Goal: Task Accomplishment & Management: Complete application form

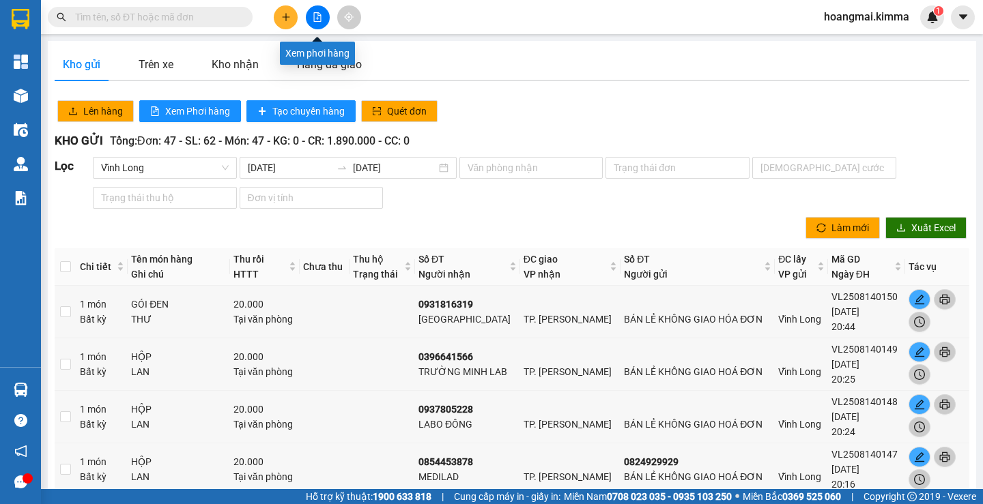
click at [322, 18] on button at bounding box center [318, 17] width 24 height 24
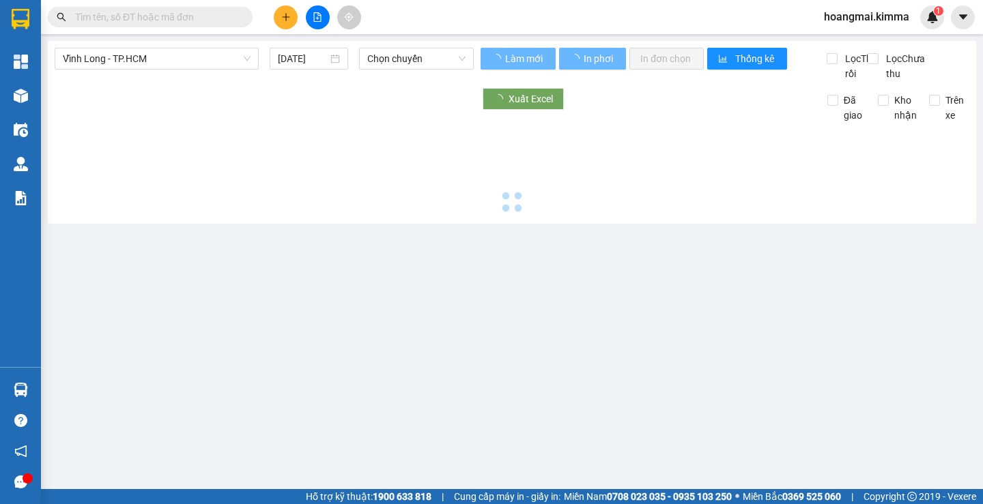
click at [322, 18] on button at bounding box center [318, 17] width 24 height 24
type input "[DATE]"
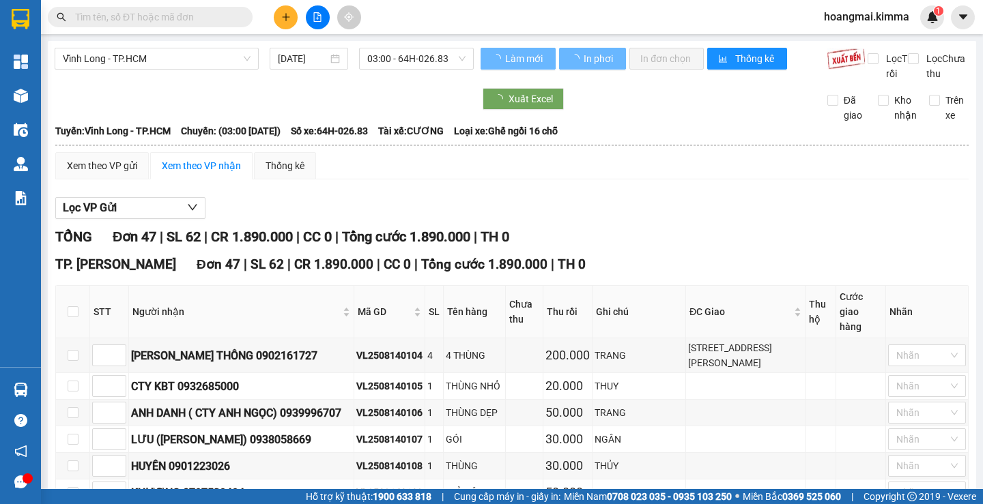
click at [106, 61] on span "Vĩnh Long - TP.HCM" at bounding box center [157, 58] width 188 height 20
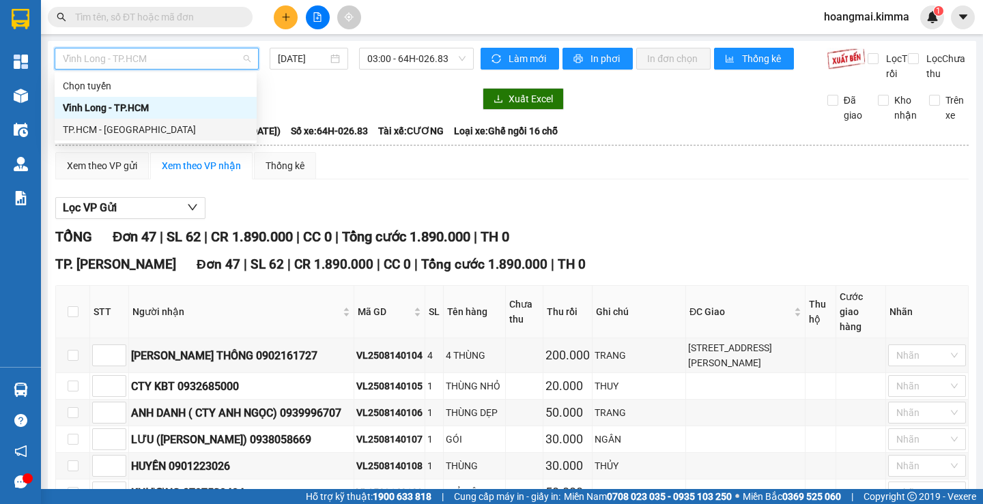
click at [104, 124] on div "TP.HCM - [PERSON_NAME][GEOGRAPHIC_DATA]" at bounding box center [156, 129] width 186 height 15
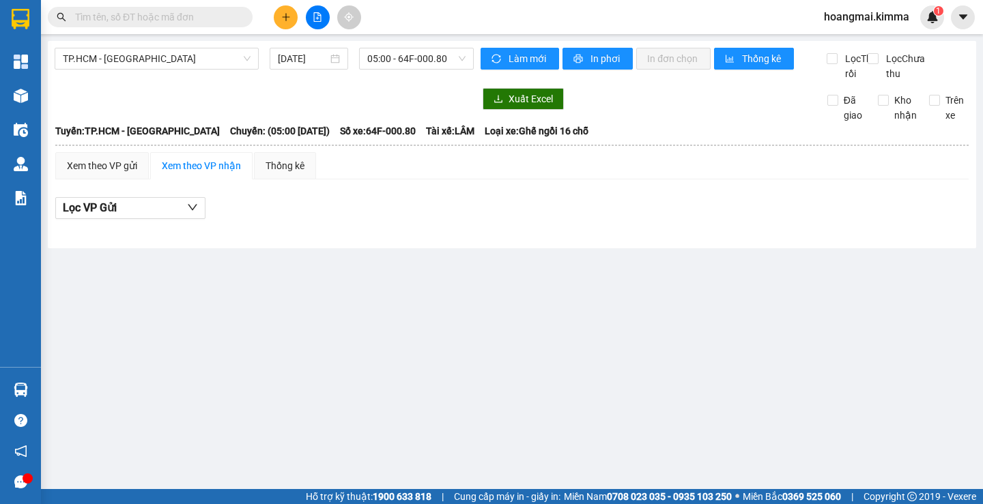
click at [317, 47] on div "TP.HCM - Vĩnh Long 15/08/2025 05:00 - 64F-000.80 Làm mới In phơi In đơn chọn Th…" at bounding box center [512, 144] width 928 height 207
click at [302, 69] on div "[DATE]" at bounding box center [309, 59] width 78 height 22
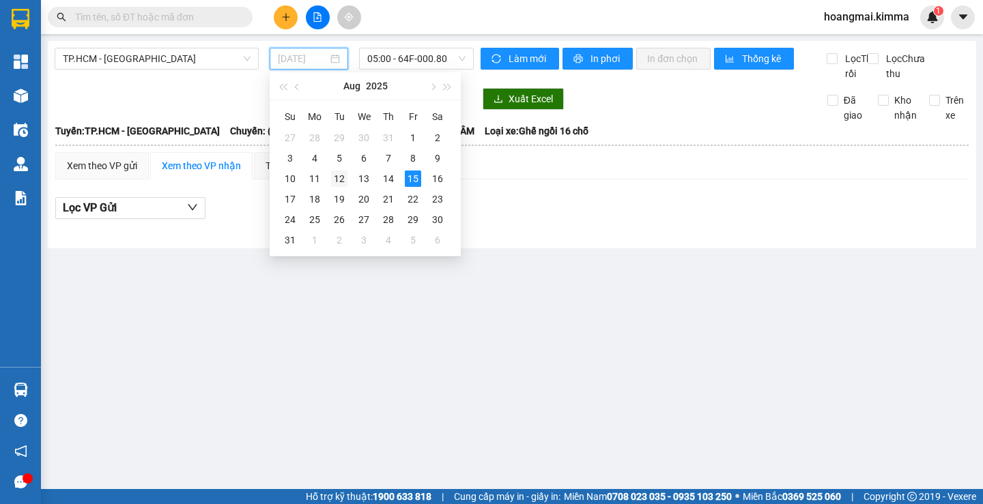
click at [345, 177] on td "12" at bounding box center [339, 179] width 25 height 20
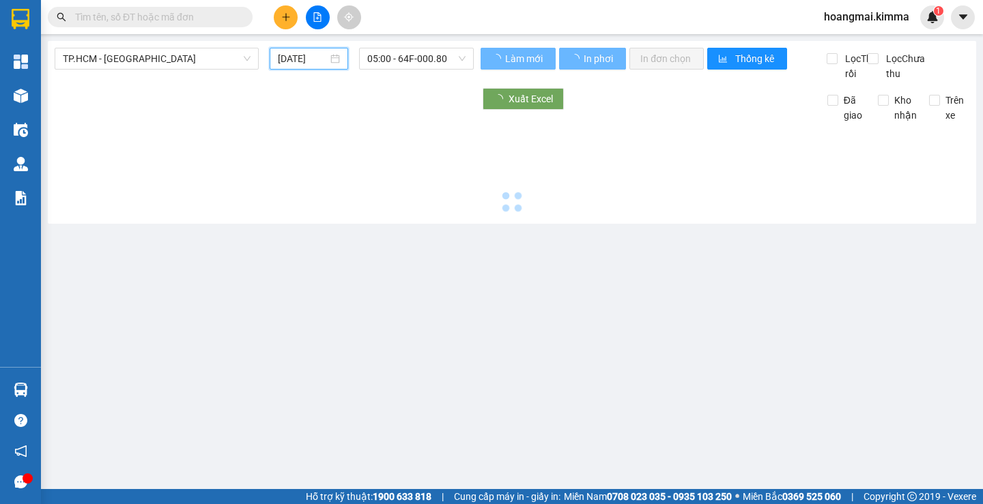
type input "[DATE]"
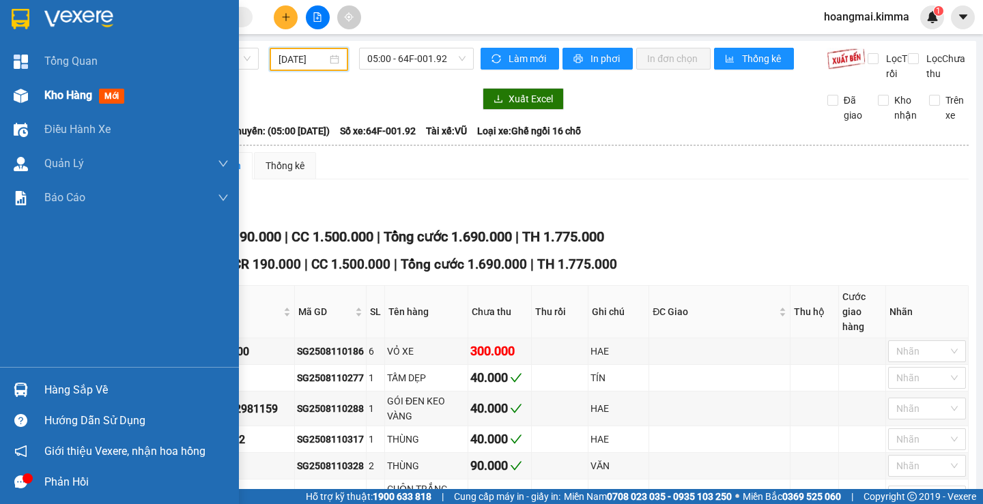
click at [46, 91] on span "Kho hàng" at bounding box center [68, 95] width 48 height 13
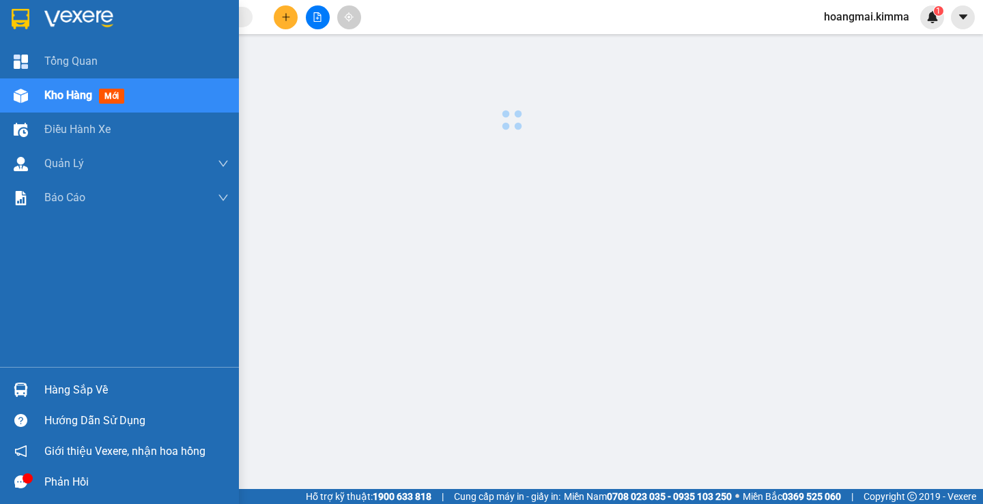
click at [46, 91] on span "Kho hàng" at bounding box center [68, 95] width 48 height 13
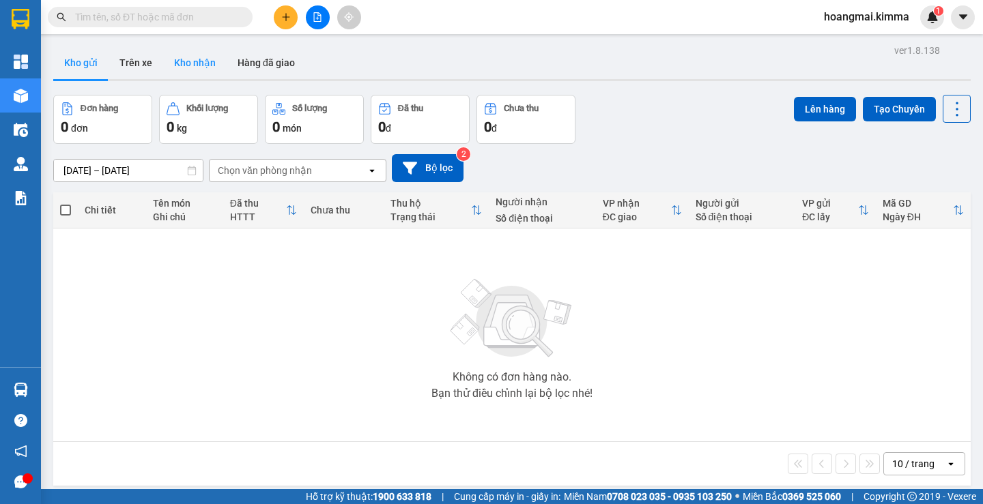
click at [190, 67] on button "Kho nhận" at bounding box center [194, 62] width 63 height 33
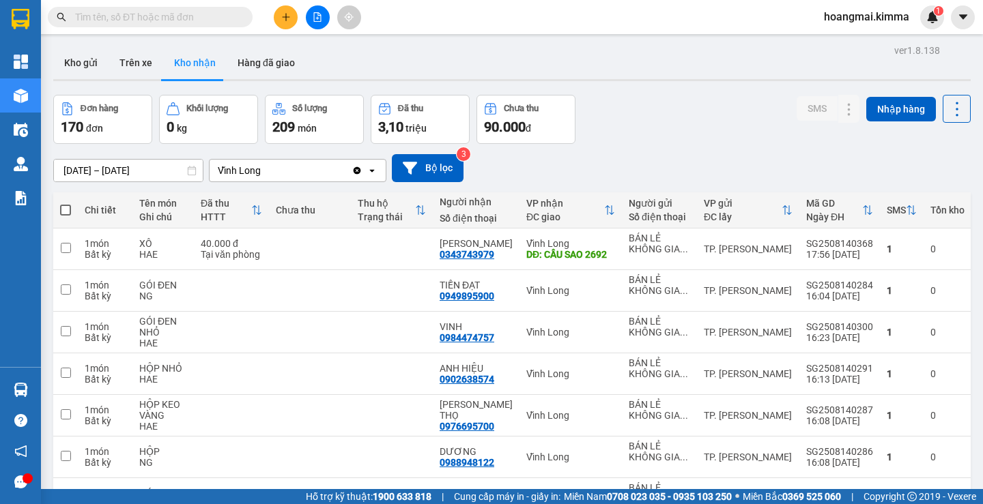
click at [83, 166] on input "[DATE] – [DATE]" at bounding box center [128, 171] width 149 height 22
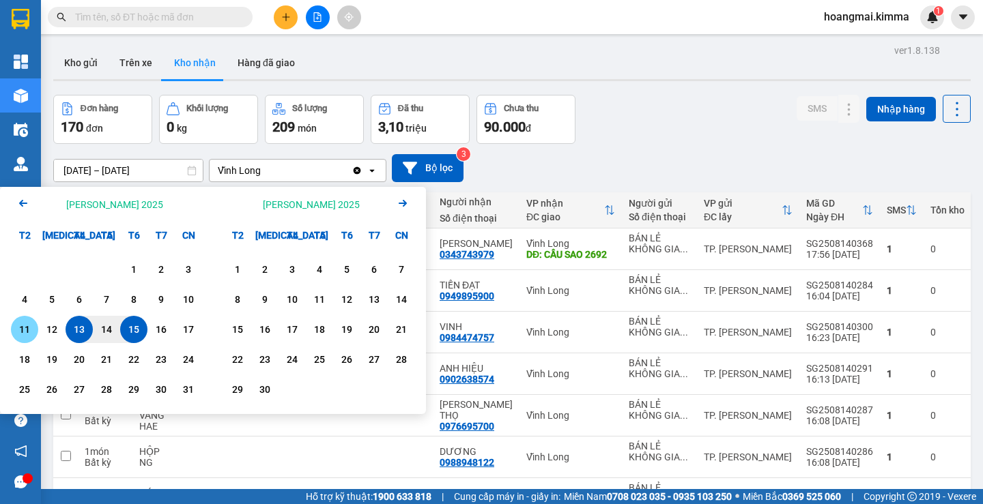
click at [33, 328] on div "11" at bounding box center [24, 329] width 19 height 16
click at [98, 328] on div "14" at bounding box center [106, 329] width 19 height 16
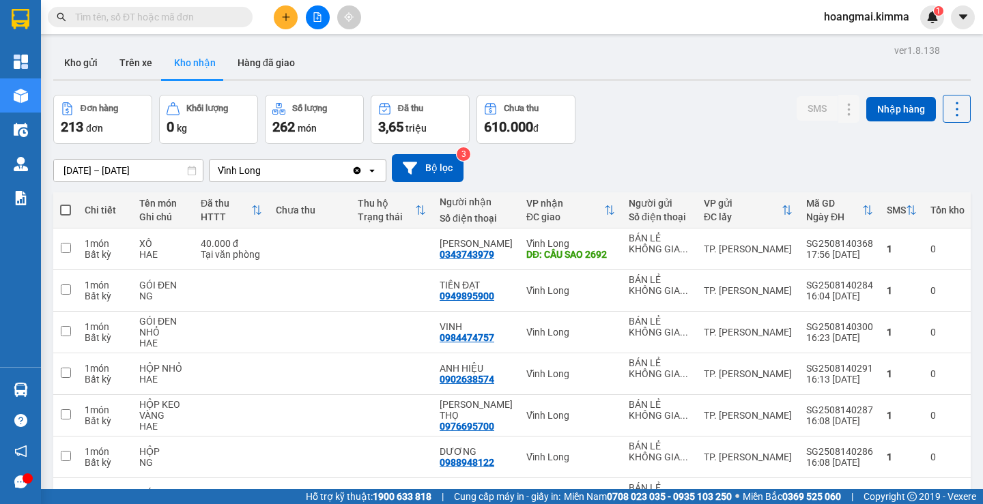
click at [89, 178] on div "ver 1.8.138 Kho gửi Trên xe [PERSON_NAME] Hàng đã [PERSON_NAME] hàng 213 đơn [P…" at bounding box center [512, 367] width 928 height 653
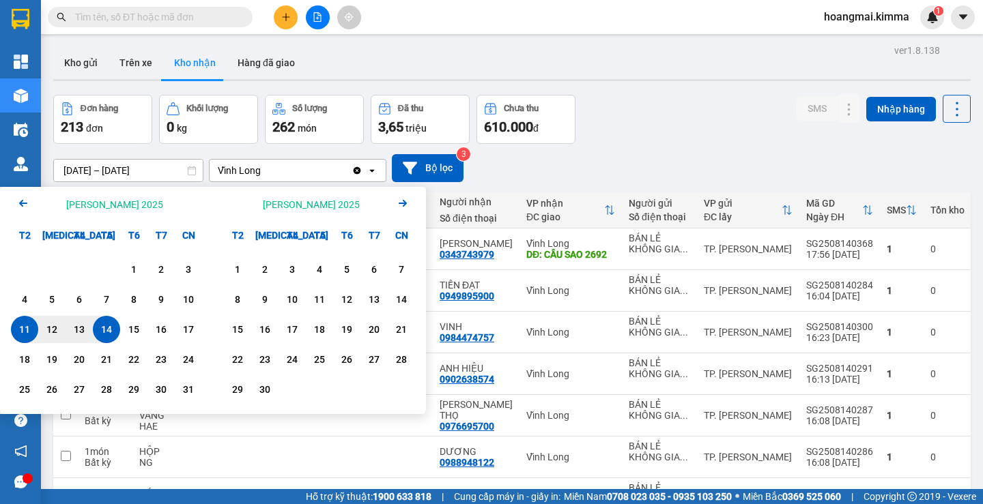
click at [25, 334] on div "11" at bounding box center [24, 329] width 19 height 16
click at [76, 330] on div "13" at bounding box center [79, 329] width 19 height 16
type input "[DATE] – [DATE]"
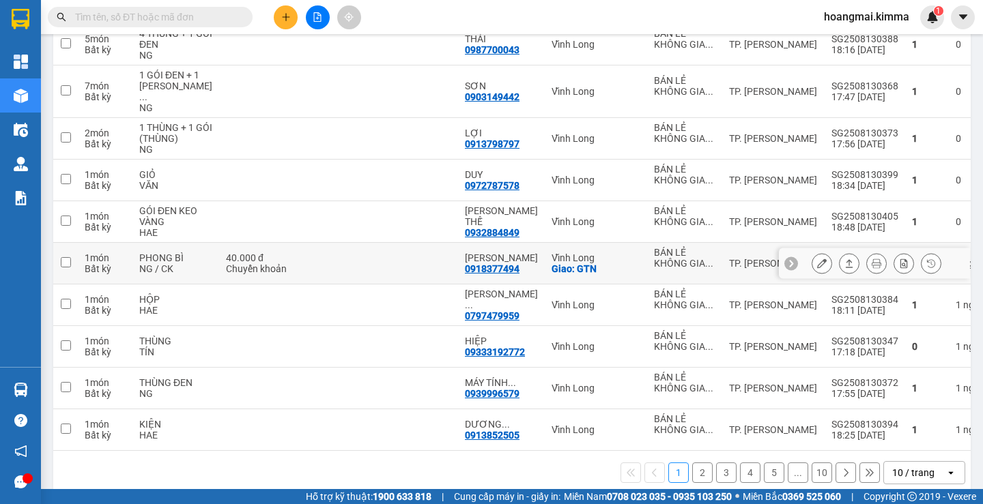
scroll to position [244, 0]
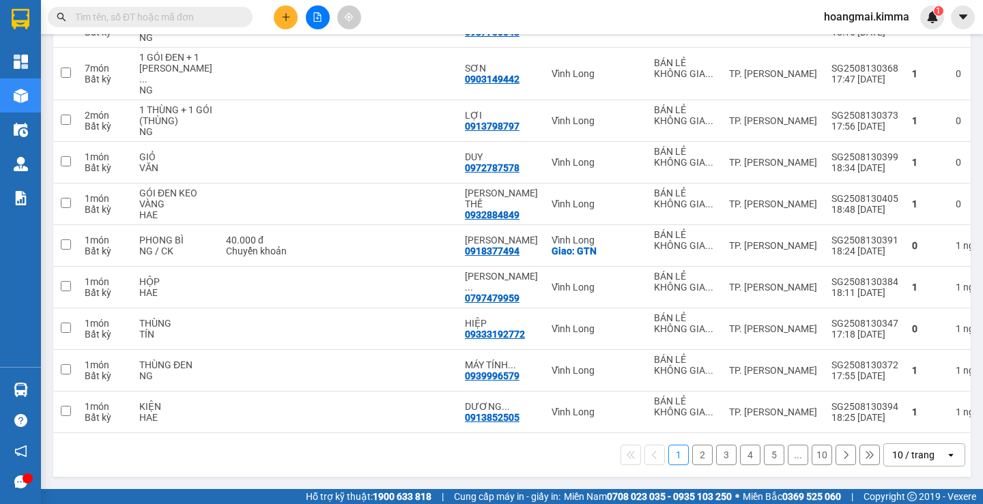
click at [884, 448] on div "10 / trang" at bounding box center [914, 455] width 61 height 22
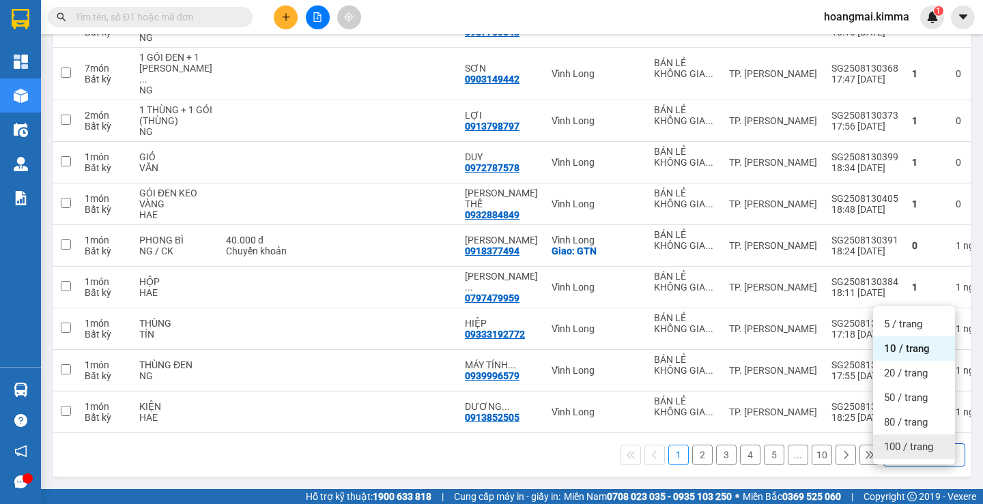
click at [896, 440] on span "100 / trang" at bounding box center [908, 447] width 49 height 14
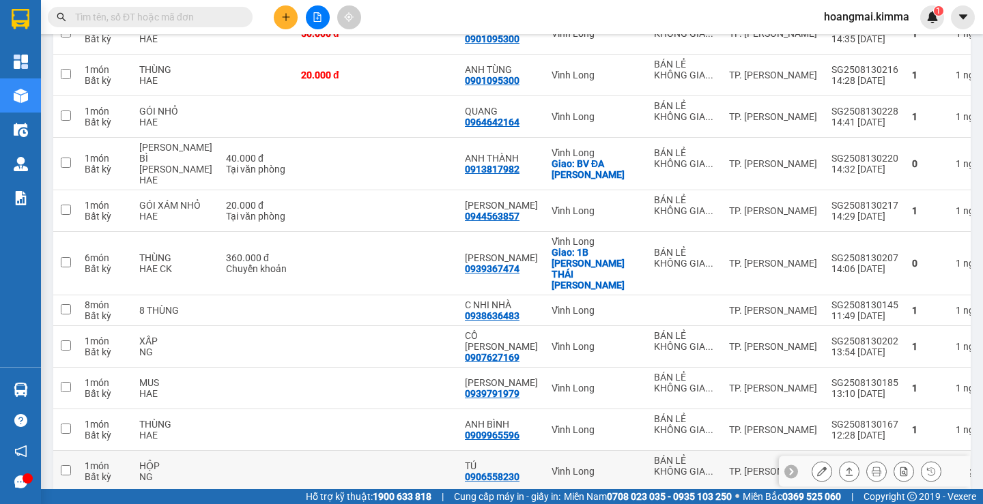
scroll to position [1399, 0]
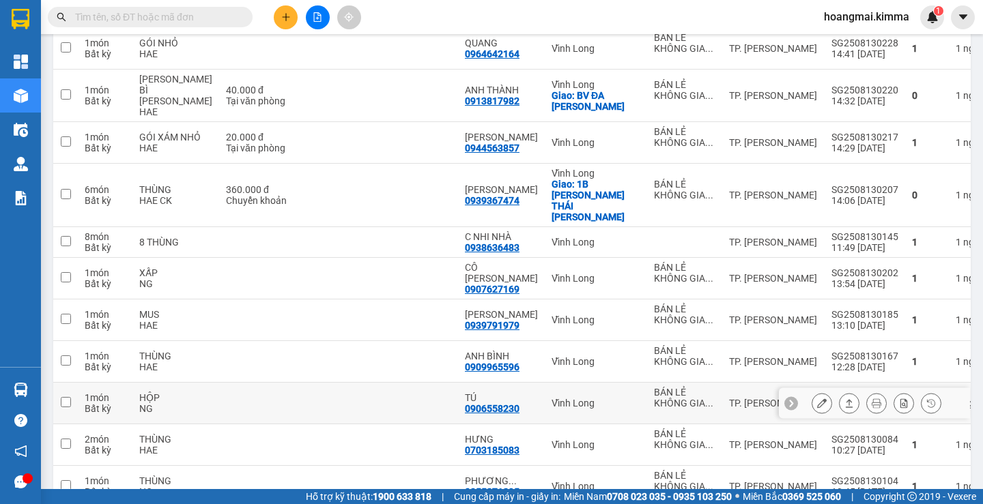
click at [488, 403] on div "0906558230" at bounding box center [492, 408] width 55 height 11
copy div "0906558230"
click at [124, 15] on input "text" at bounding box center [155, 17] width 161 height 15
paste input "0906558230"
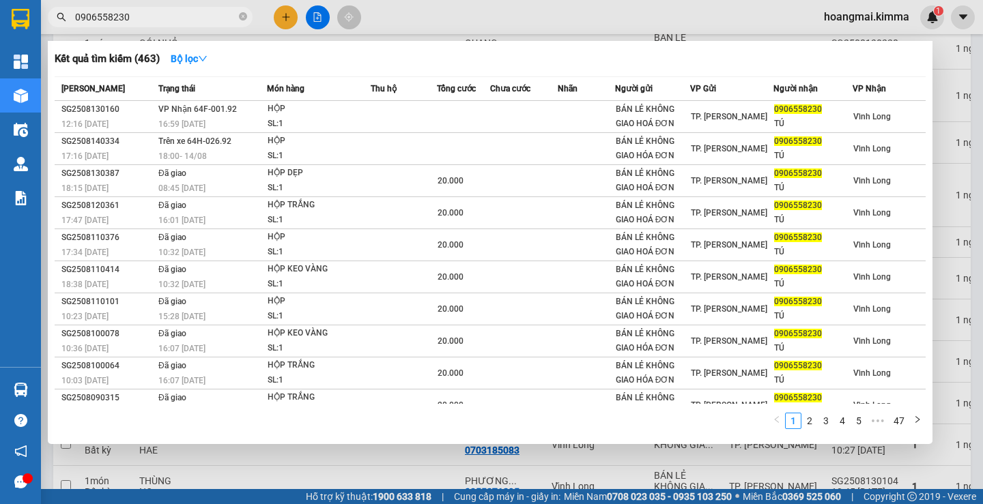
click at [958, 200] on div at bounding box center [491, 252] width 983 height 504
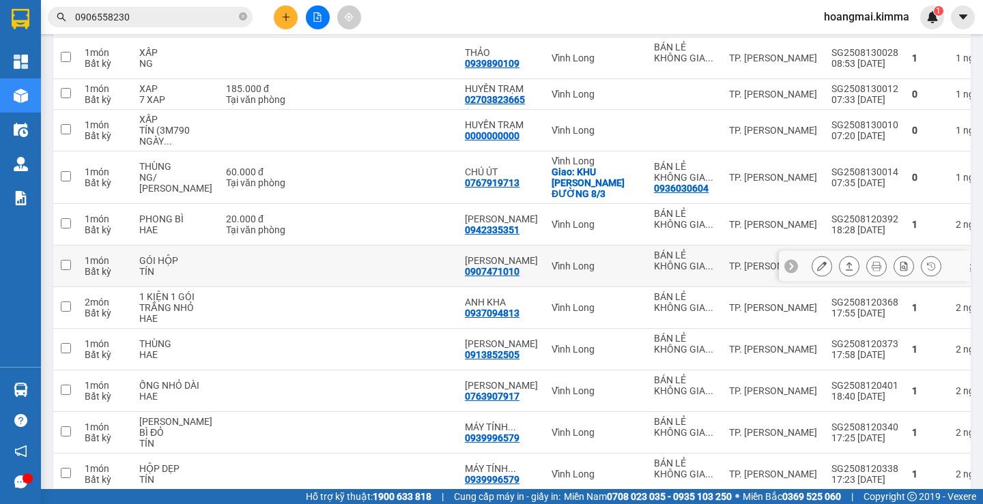
scroll to position [2218, 0]
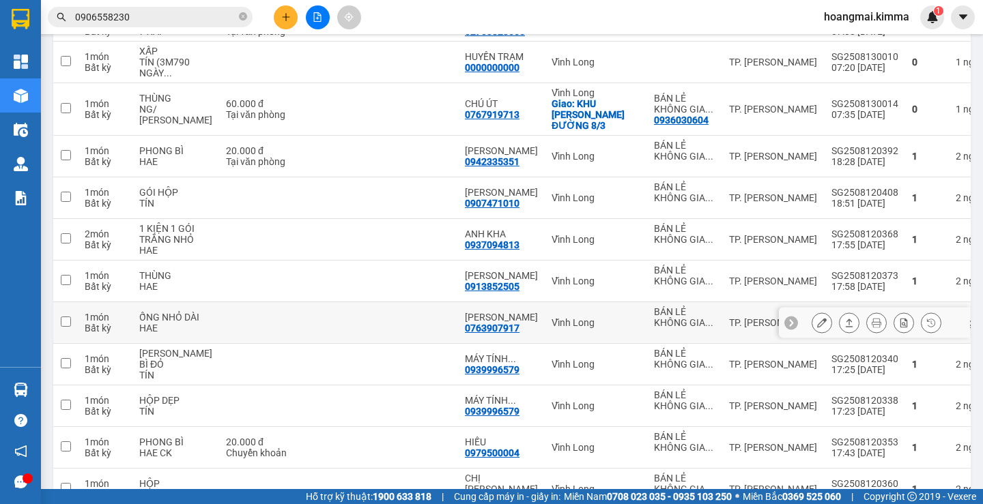
click at [480, 323] on div "0763907917" at bounding box center [492, 328] width 55 height 11
copy div "0763907917"
click at [129, 21] on input "0906558230" at bounding box center [155, 17] width 161 height 15
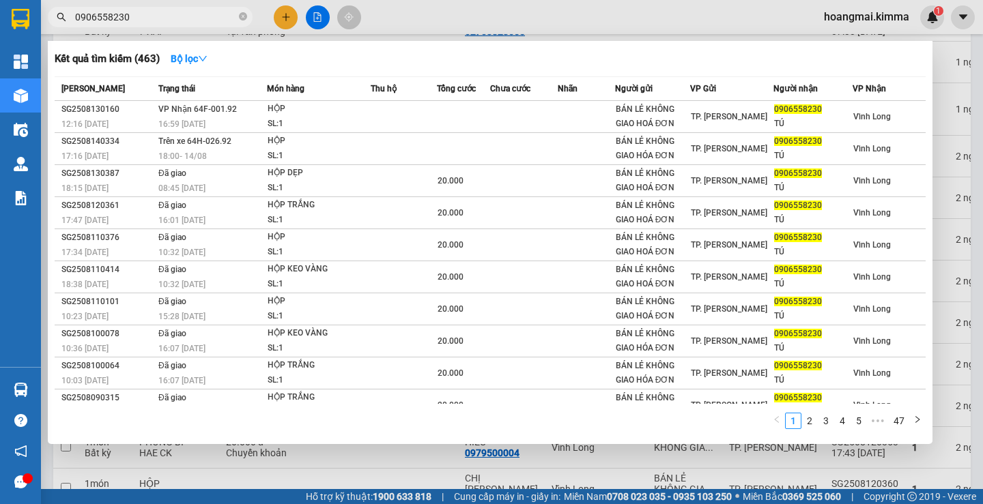
click at [129, 21] on input "0906558230" at bounding box center [155, 17] width 161 height 15
paste input "763907917"
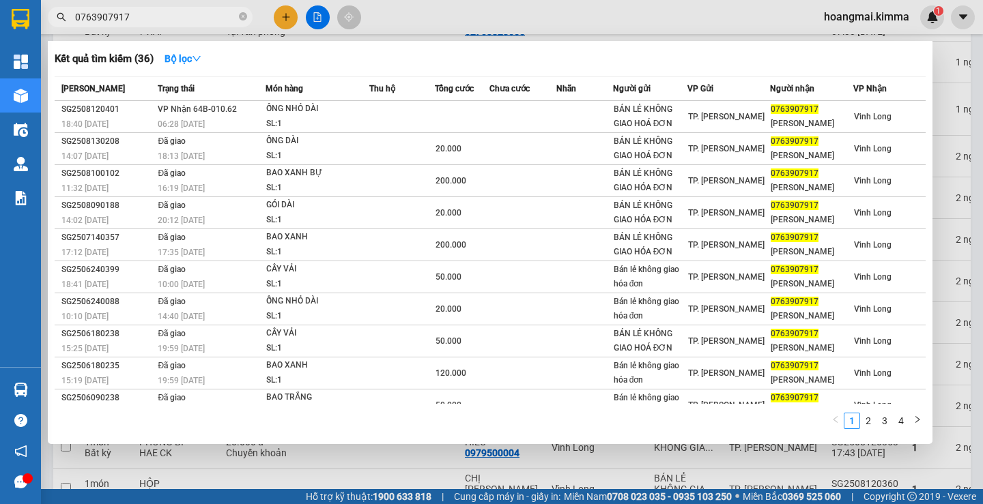
type input "0763907917"
click at [959, 157] on div at bounding box center [491, 252] width 983 height 504
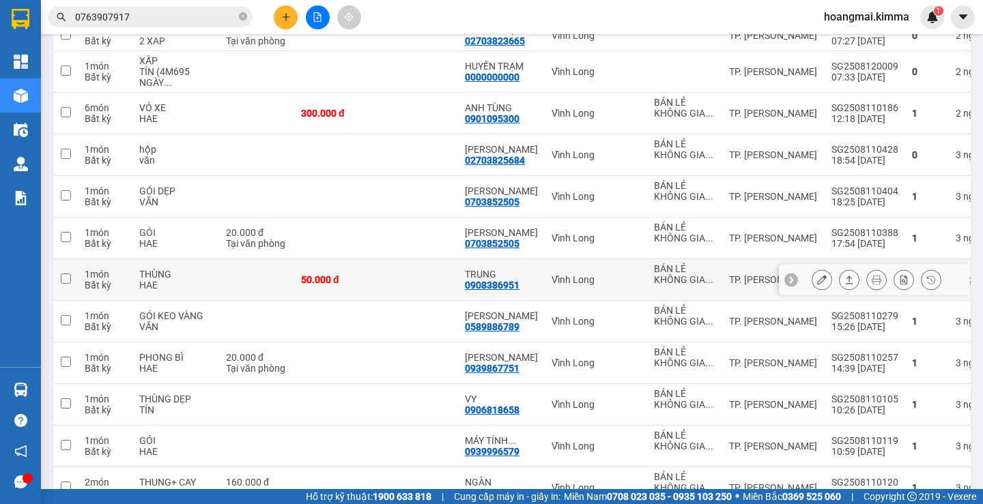
scroll to position [3423, 0]
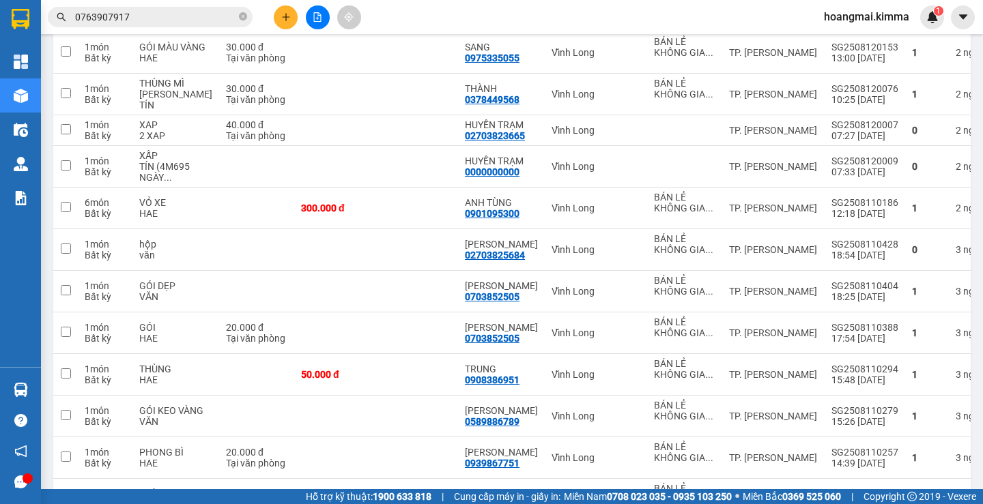
click at [285, 21] on icon "plus" at bounding box center [286, 17] width 10 height 10
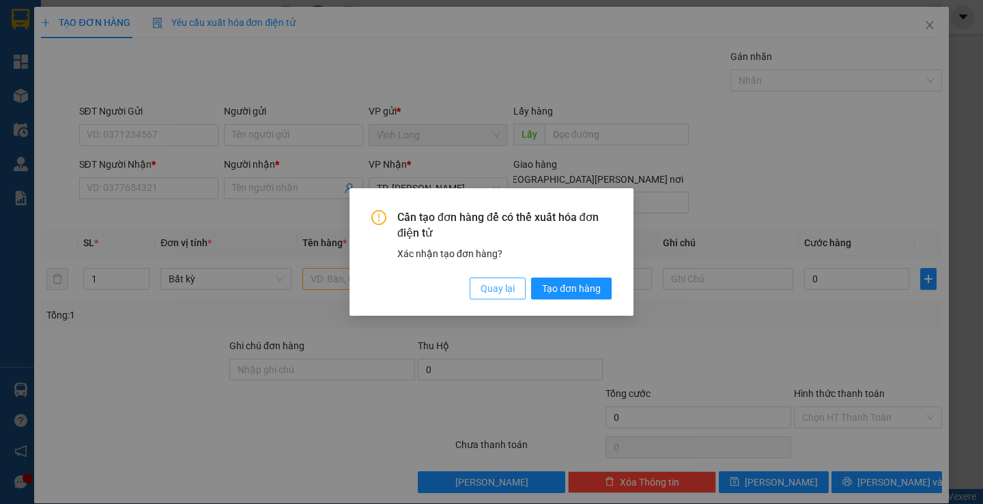
click at [480, 280] on button "Quay lại" at bounding box center [497, 289] width 56 height 22
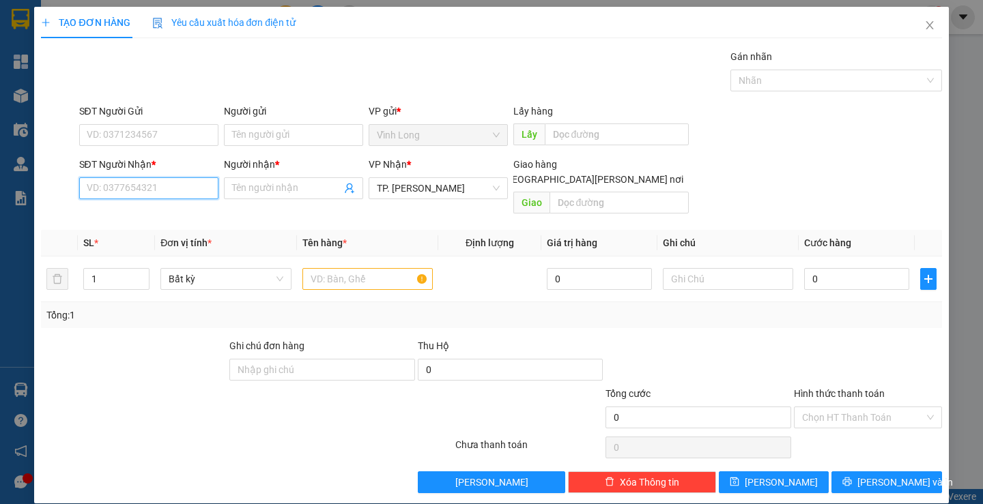
click at [127, 198] on input "SĐT Người Nhận *" at bounding box center [148, 188] width 139 height 22
click at [115, 181] on input "093826967" at bounding box center [148, 188] width 139 height 22
type input "0938263967"
click at [139, 215] on div "0938263967 - [PERSON_NAME]" at bounding box center [153, 215] width 134 height 15
type input "QUYÊN"
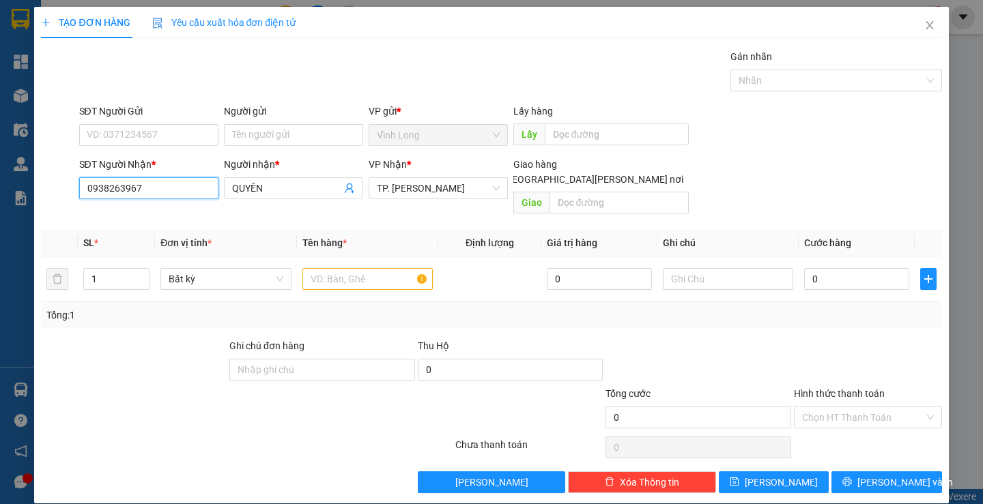
type input "0938263967"
click at [257, 149] on div "Người gửi Tên người gửi" at bounding box center [293, 128] width 139 height 48
click at [247, 129] on input "Người gửi" at bounding box center [293, 135] width 139 height 22
type input "BÁN"
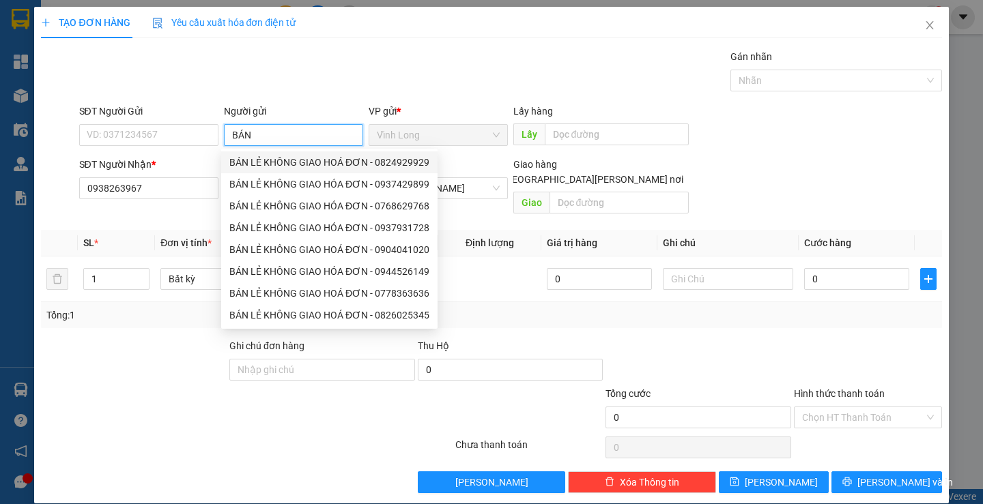
click at [289, 159] on div "BÁN LẺ KHÔNG GIAO HOÁ ĐƠN - 0824929929" at bounding box center [329, 162] width 200 height 15
type input "0824929929"
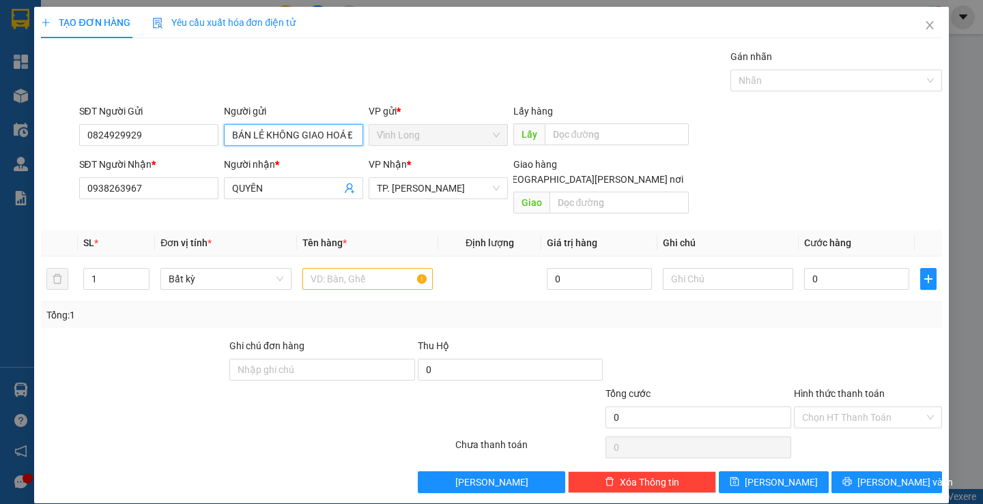
type input "BÁN LẺ KHÔNG GIAO HOÁ ĐƠN"
click at [138, 147] on div "SĐT Người Gửi 0824929929" at bounding box center [148, 128] width 139 height 48
click at [132, 141] on input "0824929929" at bounding box center [148, 135] width 139 height 22
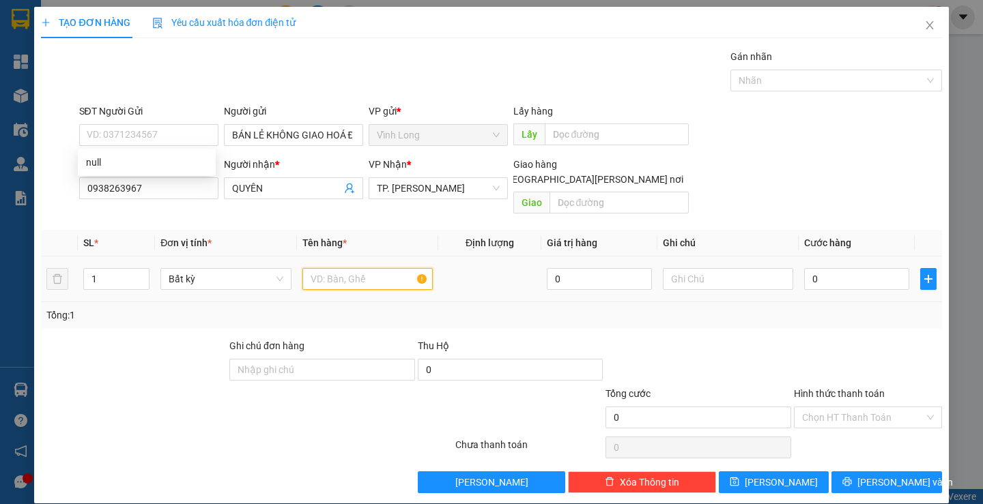
click at [346, 268] on input "text" at bounding box center [367, 279] width 130 height 22
click at [345, 268] on input "XẤP GÓI" at bounding box center [367, 279] width 130 height 22
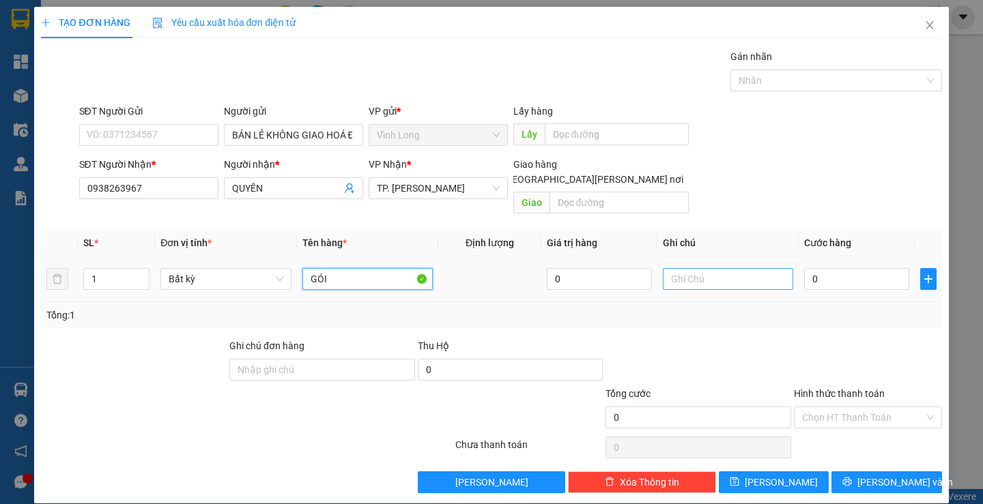
type input "GÓI"
click at [688, 268] on input "text" at bounding box center [728, 279] width 130 height 22
type input "SA"
click at [804, 268] on input "0" at bounding box center [856, 279] width 105 height 22
type input "2"
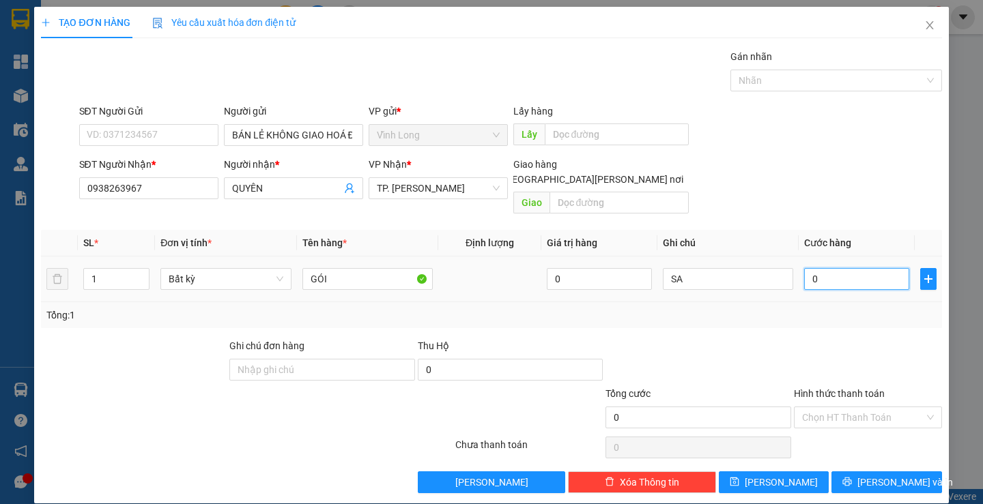
type input "2"
type input "20"
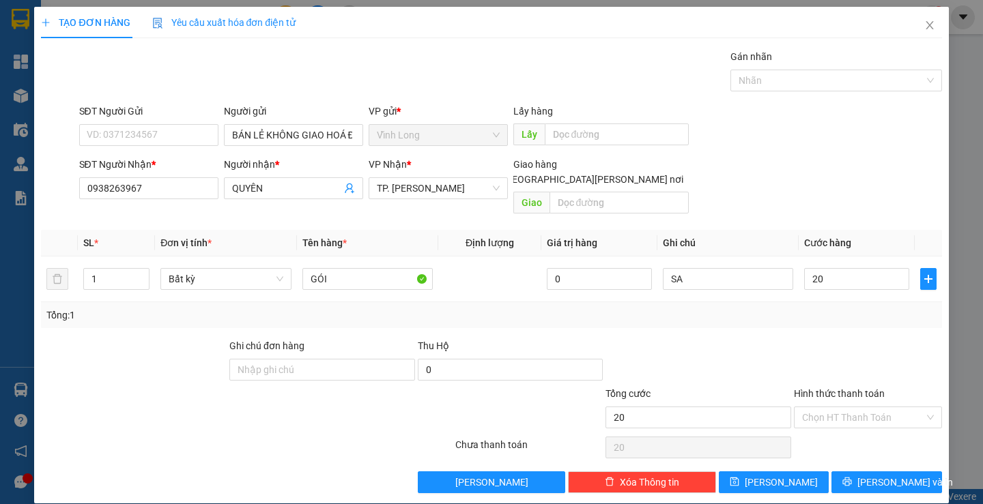
type input "20.000"
click at [686, 132] on div "SĐT Người Gửi VD: 0371234567 Người gửi BÁN LẺ [PERSON_NAME] [PERSON_NAME] VP gử…" at bounding box center [510, 128] width 868 height 48
click at [836, 411] on input "Hình thức thanh toán" at bounding box center [863, 417] width 122 height 20
click at [837, 426] on div "Tại văn phòng" at bounding box center [859, 429] width 130 height 15
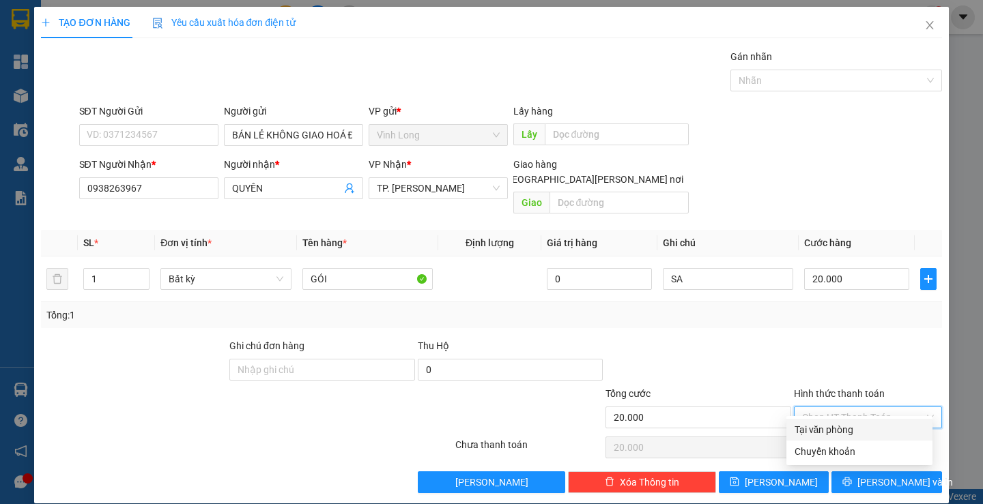
type input "0"
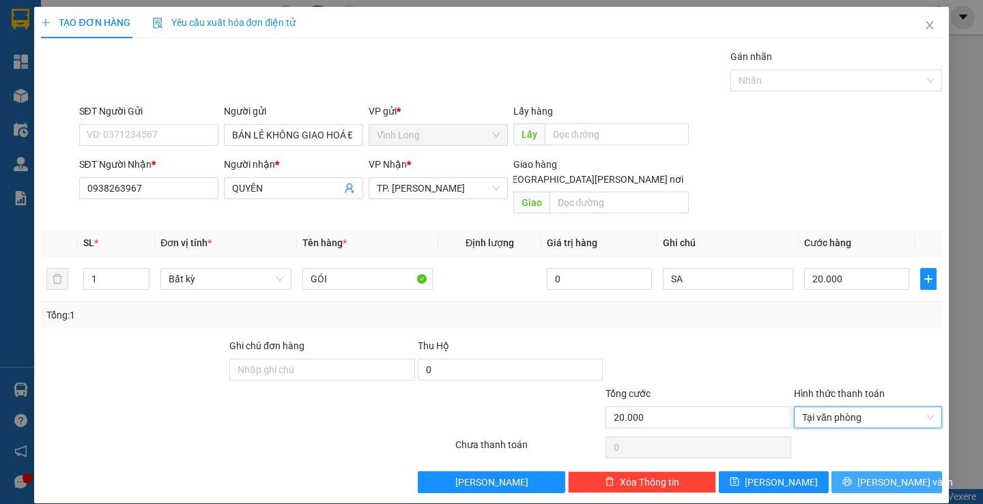
click at [863, 471] on button "[PERSON_NAME] và In" at bounding box center [886, 482] width 110 height 22
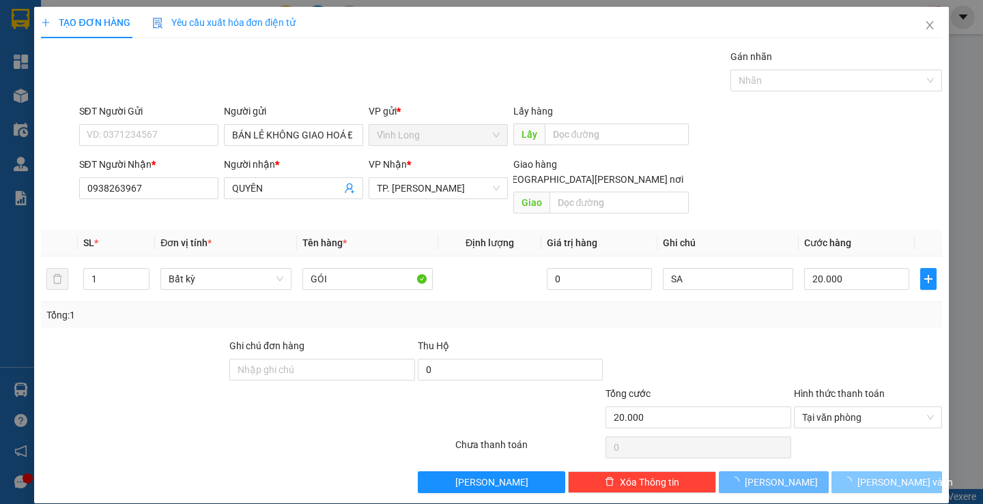
click at [857, 477] on span "loading" at bounding box center [849, 482] width 15 height 10
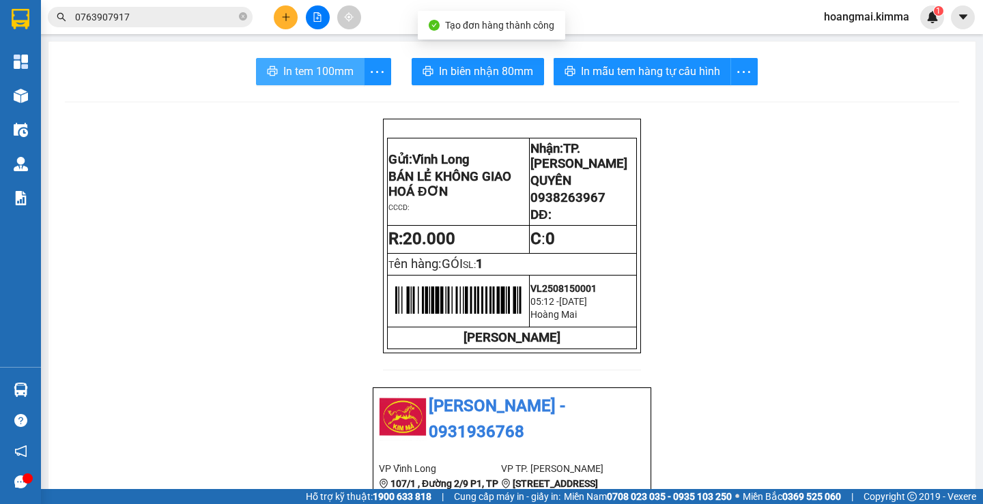
click at [300, 75] on span "In tem 100mm" at bounding box center [318, 71] width 70 height 17
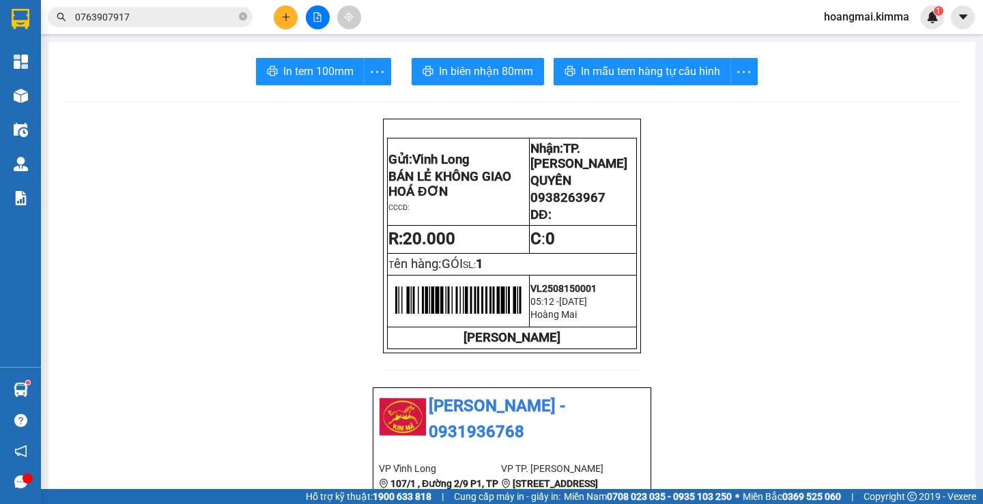
click at [324, 12] on button at bounding box center [318, 17] width 24 height 24
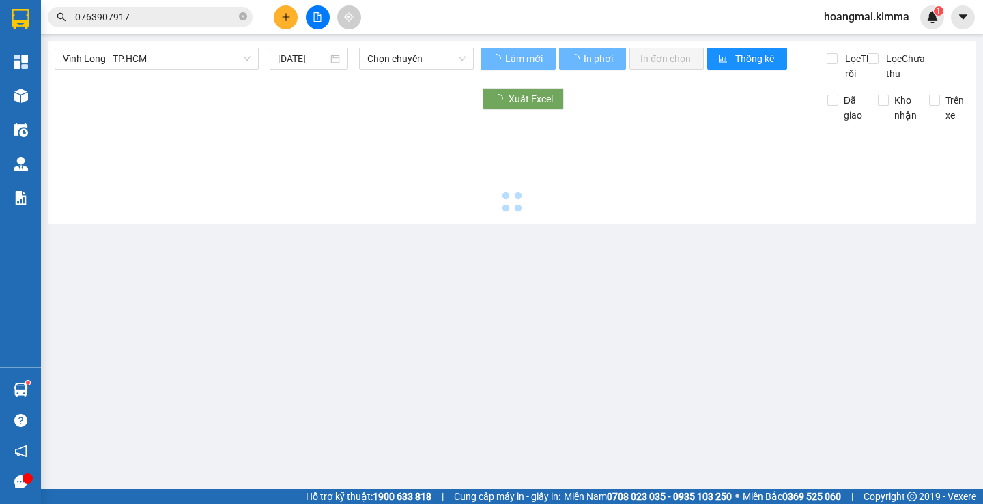
click at [324, 12] on button at bounding box center [318, 17] width 24 height 24
type input "[DATE]"
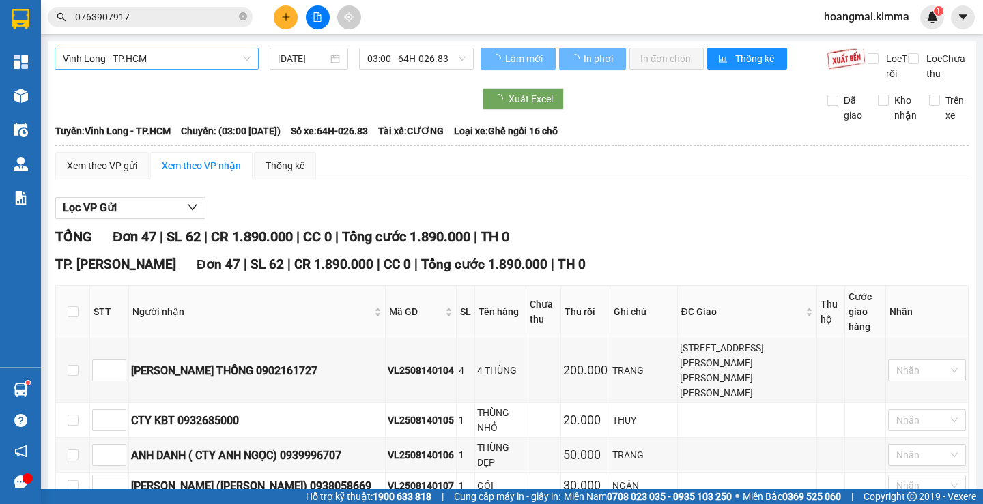
click at [143, 57] on span "Vĩnh Long - TP.HCM" at bounding box center [157, 58] width 188 height 20
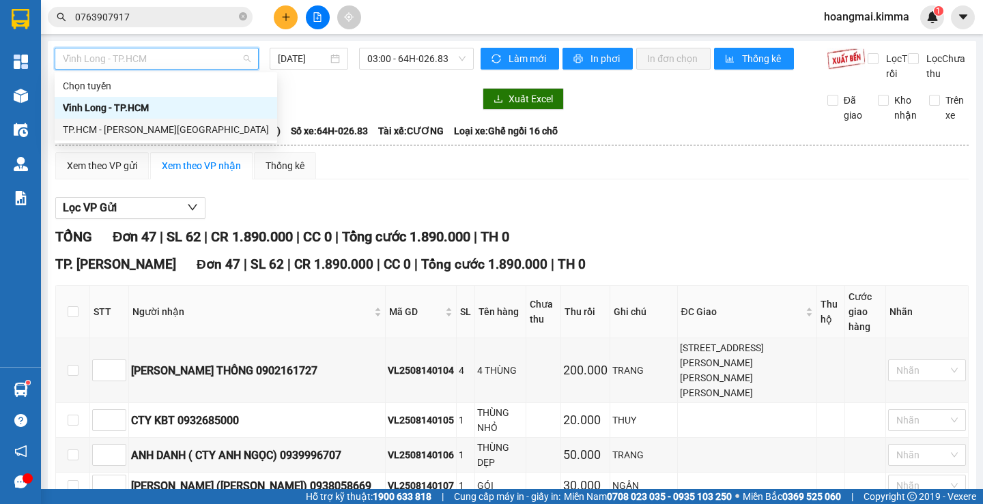
click at [121, 134] on div "TP.HCM - [PERSON_NAME][GEOGRAPHIC_DATA]" at bounding box center [166, 129] width 206 height 15
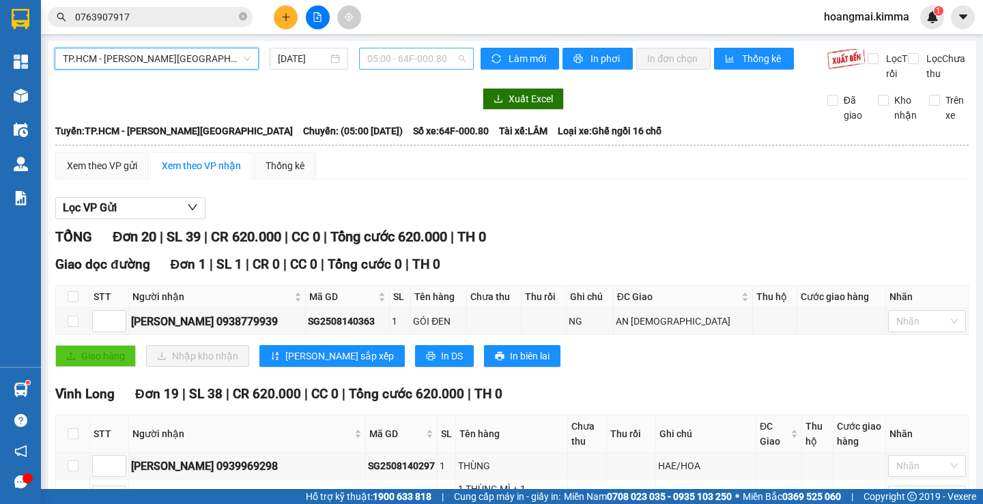
click at [407, 48] on span "05:00 - 64F-000.80" at bounding box center [416, 58] width 98 height 20
drag, startPoint x: 332, startPoint y: 50, endPoint x: 324, endPoint y: 66, distance: 17.7
click at [332, 50] on div "[DATE]" at bounding box center [309, 59] width 78 height 22
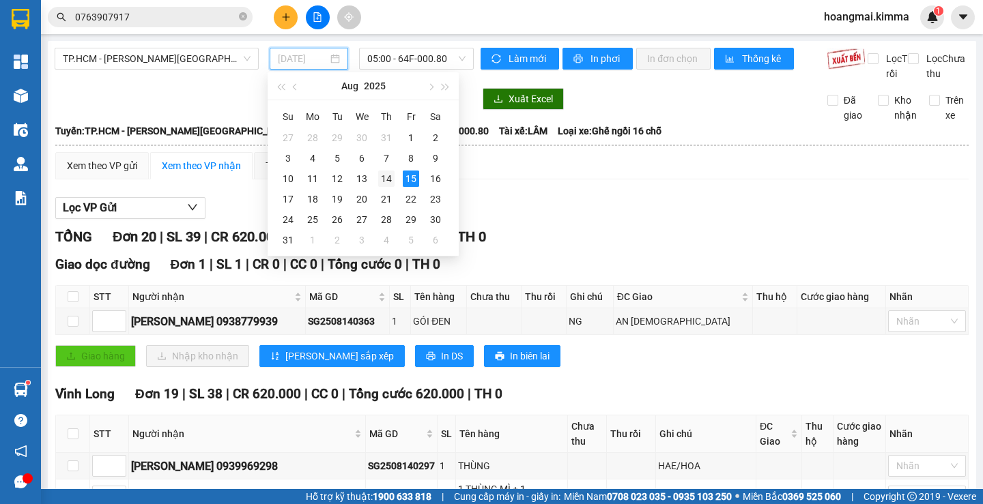
click at [381, 180] on div "14" at bounding box center [386, 179] width 16 height 16
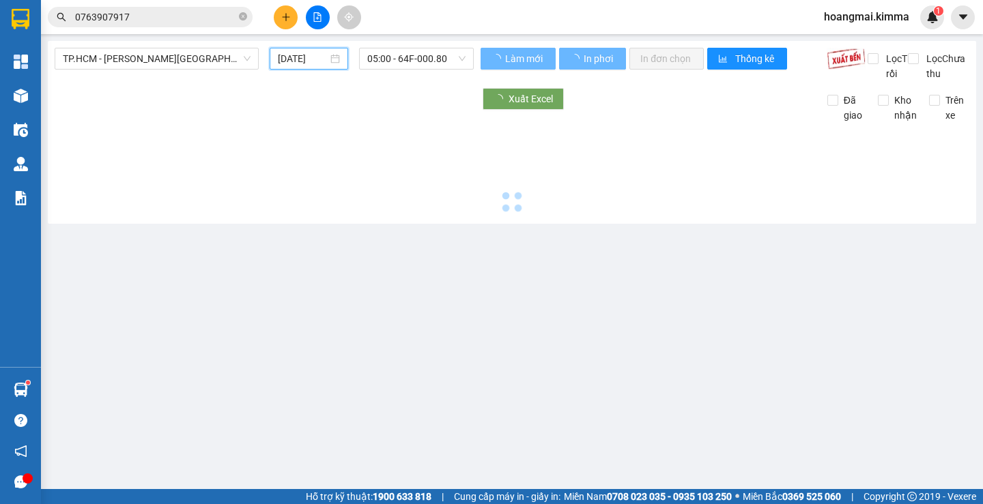
type input "[DATE]"
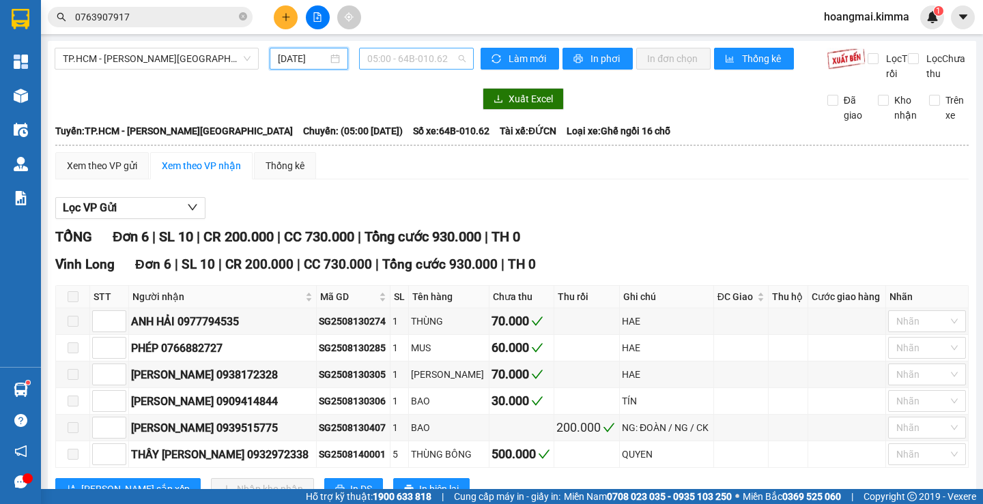
click at [403, 59] on span "05:00 - 64B-010.62" at bounding box center [416, 58] width 98 height 20
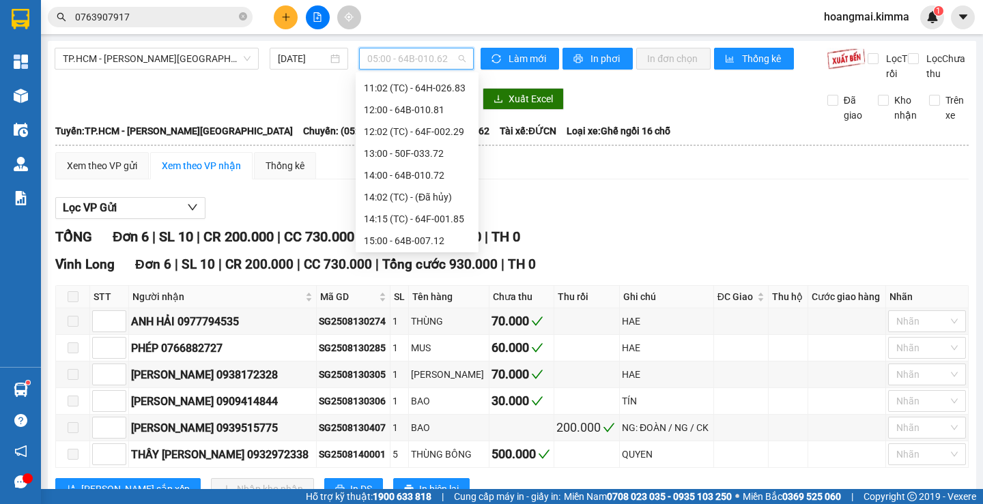
scroll to position [306, 0]
click at [414, 238] on div "19:00 - 64F-001.84" at bounding box center [417, 238] width 106 height 15
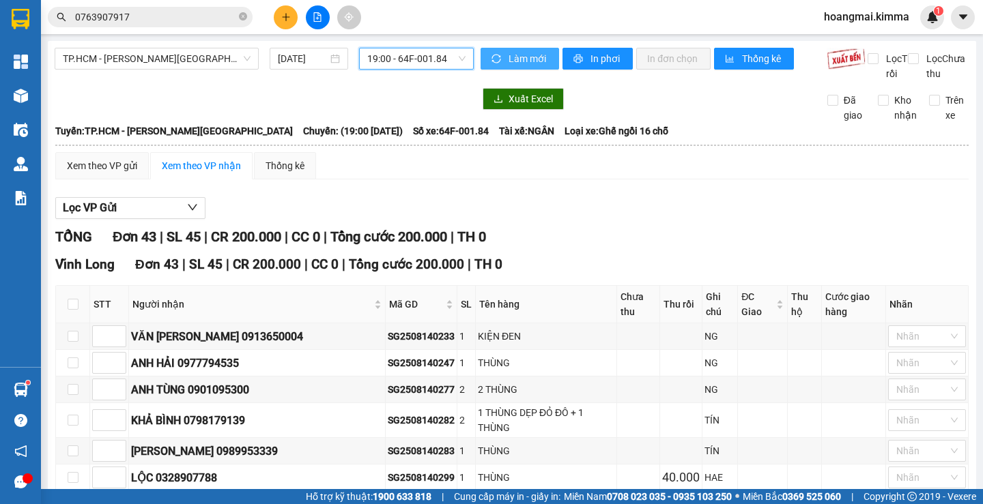
click at [508, 51] on span "Làm mới" at bounding box center [528, 58] width 40 height 15
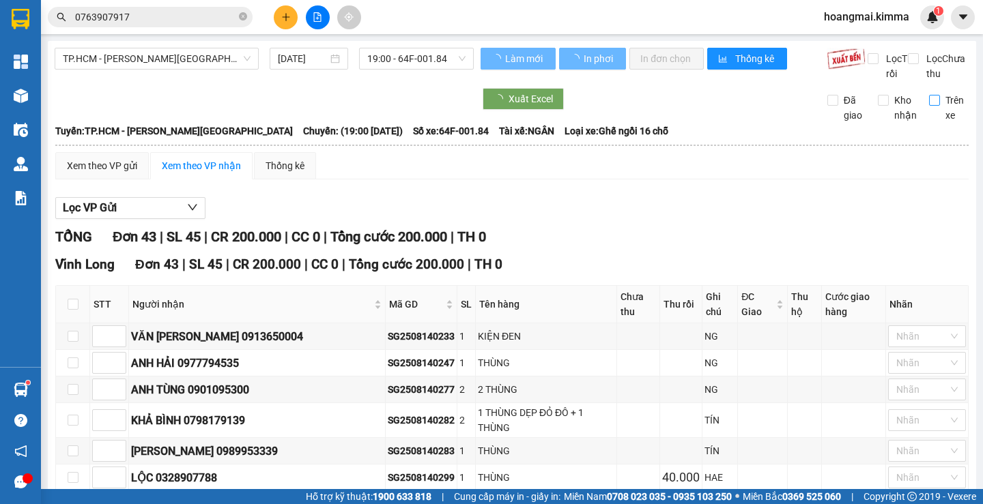
click at [929, 106] on input "Trên xe" at bounding box center [934, 100] width 11 height 11
checkbox input "true"
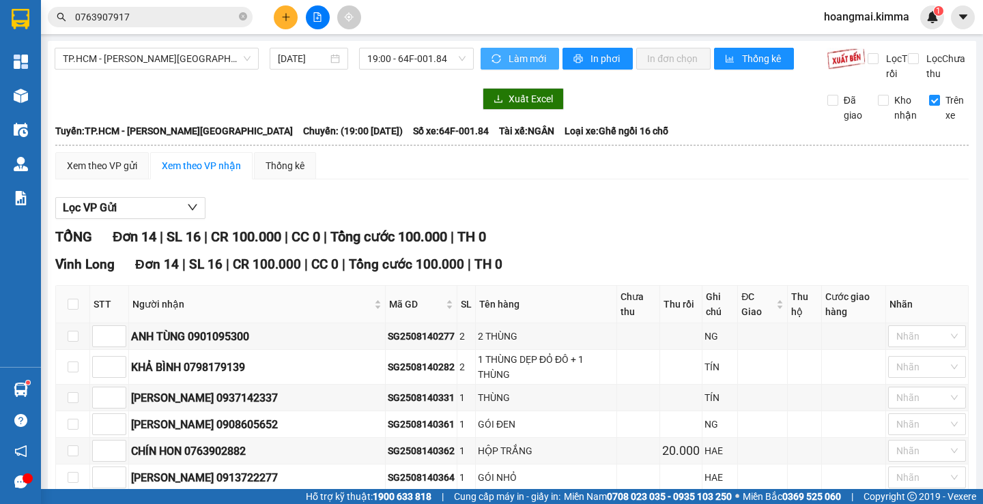
click at [492, 63] on icon "sync" at bounding box center [496, 58] width 9 height 9
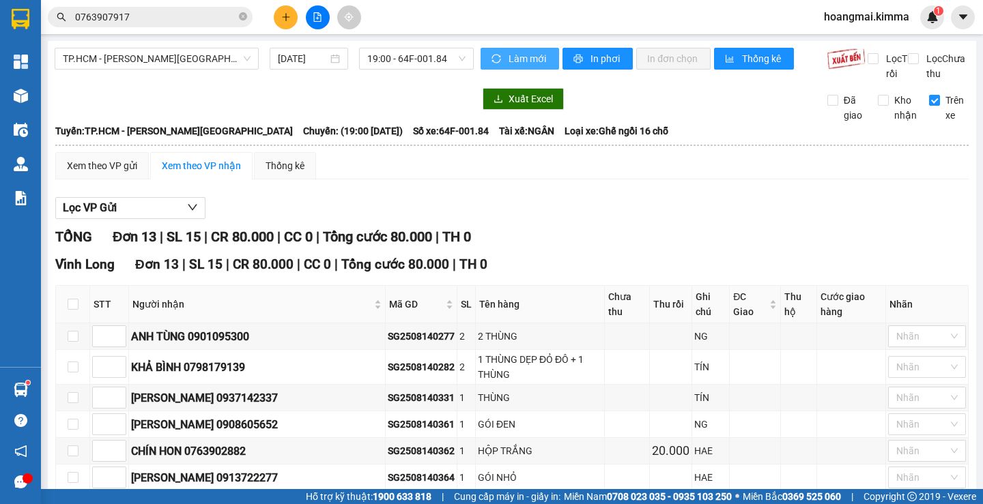
click at [519, 52] on span "Làm mới" at bounding box center [528, 58] width 40 height 15
click at [519, 53] on span "Làm mới" at bounding box center [528, 58] width 40 height 15
click at [519, 55] on span "Làm mới" at bounding box center [528, 58] width 40 height 15
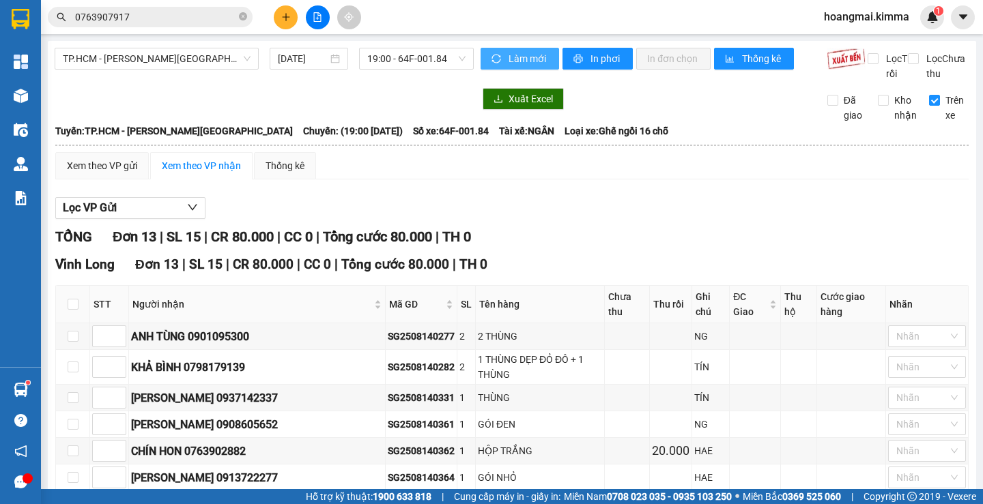
click at [519, 55] on span "Làm mới" at bounding box center [528, 58] width 40 height 15
drag, startPoint x: 403, startPoint y: 55, endPoint x: 405, endPoint y: 111, distance: 55.3
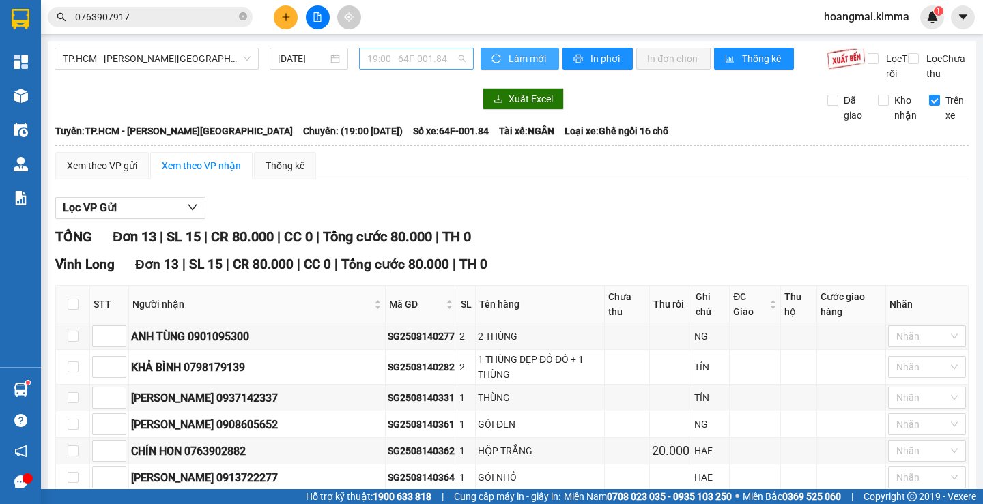
click at [403, 55] on span "19:00 - 64F-001.84" at bounding box center [416, 58] width 98 height 20
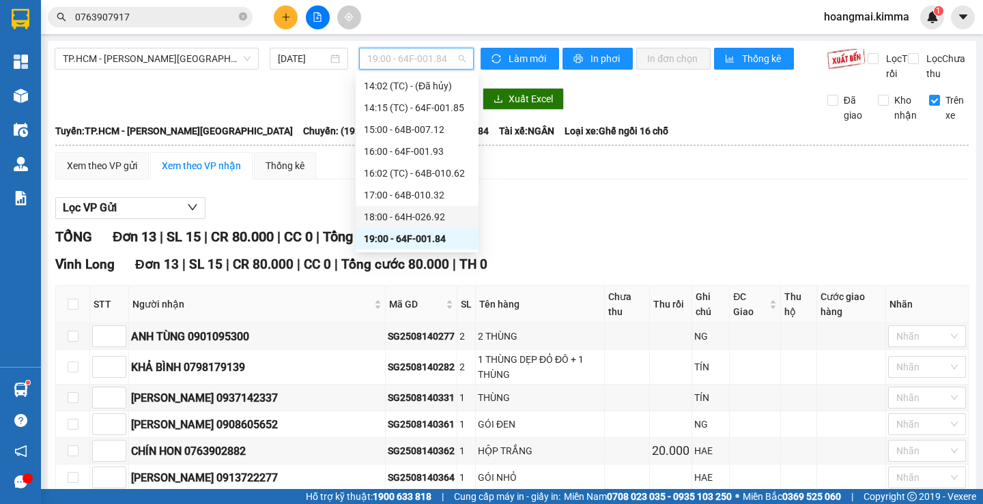
click at [398, 215] on div "18:00 - 64H-026.92" at bounding box center [417, 216] width 106 height 15
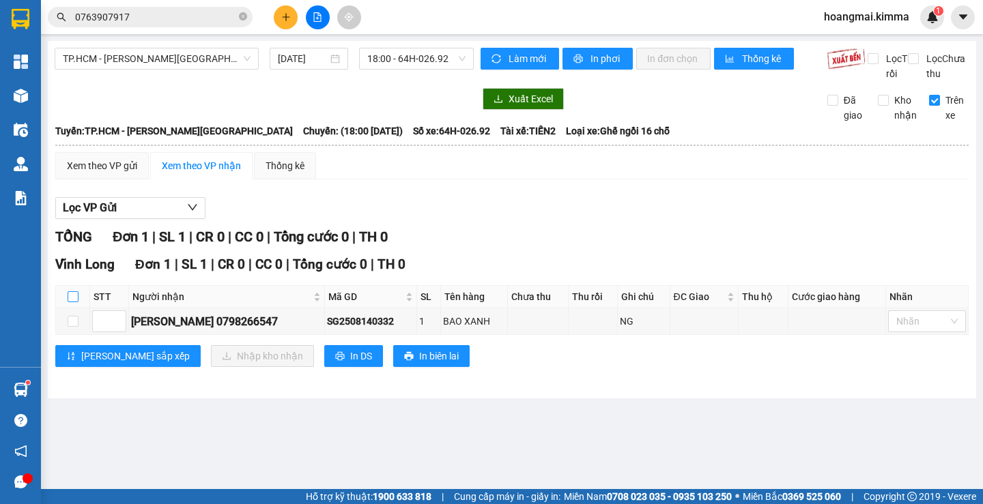
click at [71, 302] on input "checkbox" at bounding box center [73, 296] width 11 height 11
checkbox input "true"
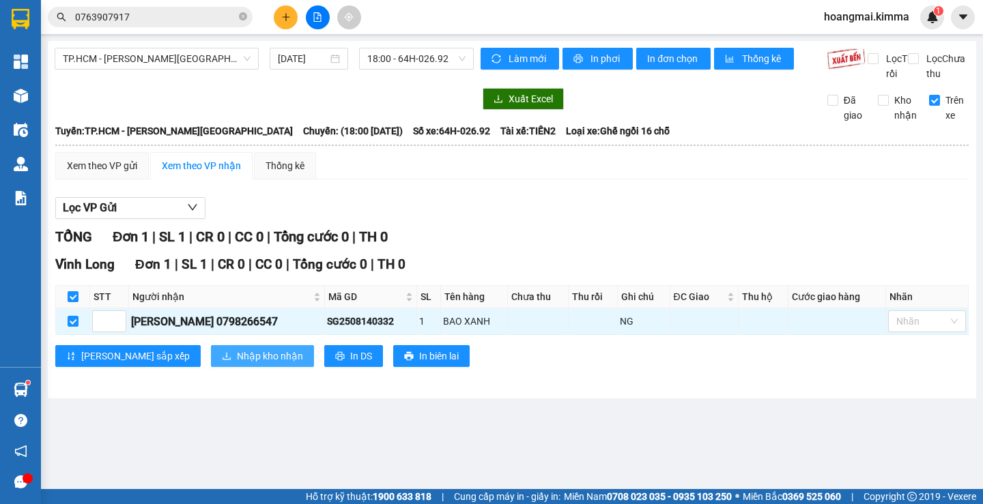
click at [211, 360] on button "Nhập kho nhận" at bounding box center [262, 356] width 103 height 22
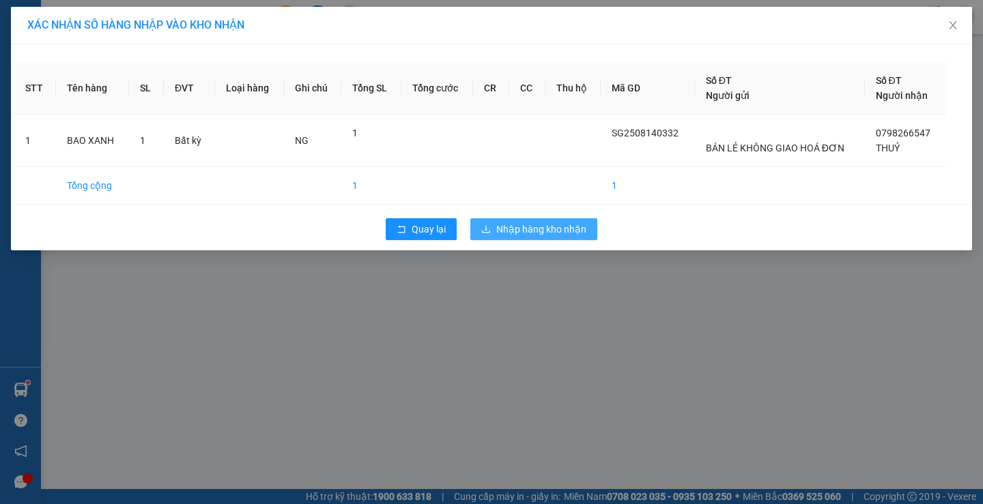
click at [558, 235] on span "Nhập hàng kho nhận" at bounding box center [541, 229] width 90 height 15
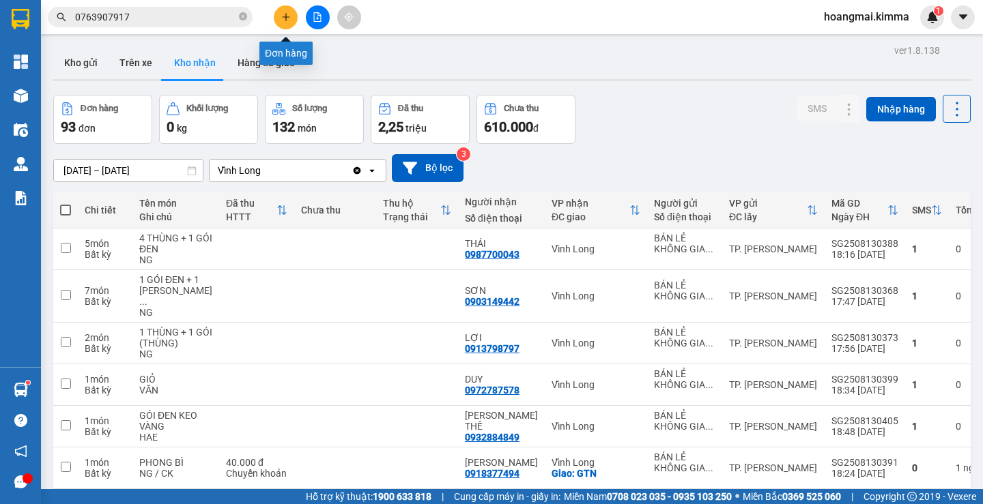
click at [308, 18] on button at bounding box center [318, 17] width 24 height 24
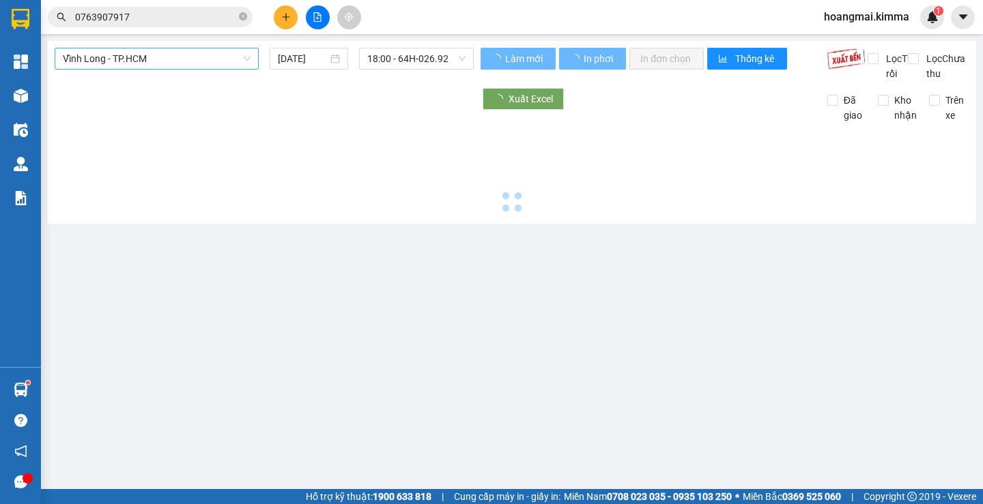
click at [136, 59] on span "Vĩnh Long - TP.HCM" at bounding box center [157, 58] width 188 height 20
type input "[DATE]"
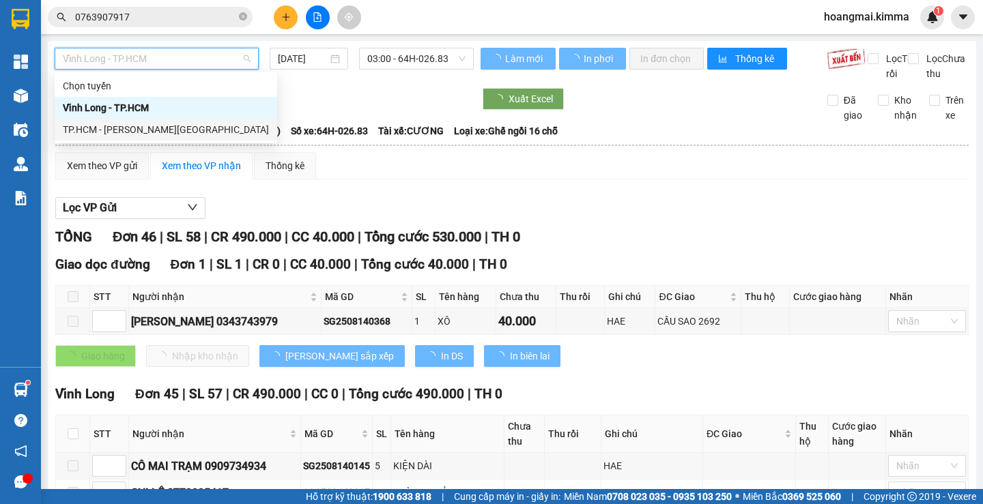
click at [105, 132] on div "TP.HCM - [PERSON_NAME][GEOGRAPHIC_DATA]" at bounding box center [166, 129] width 206 height 15
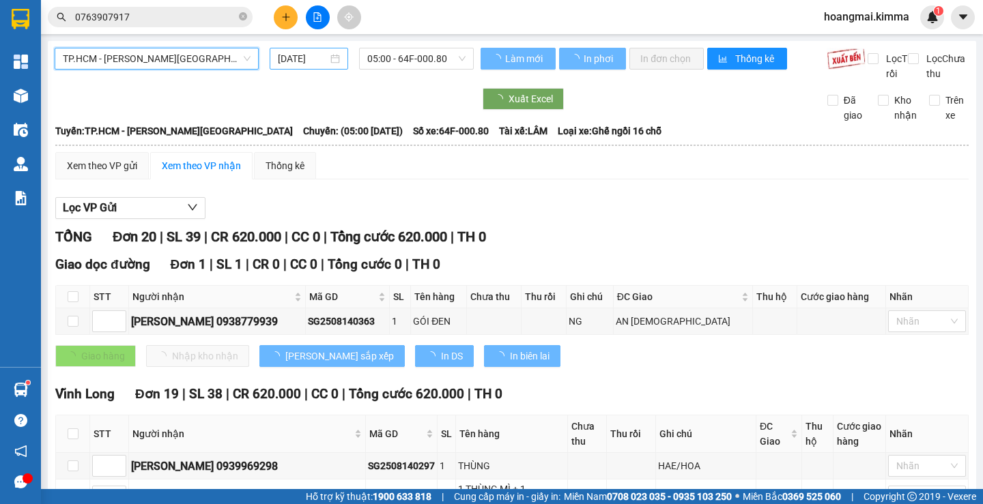
click at [306, 62] on input "[DATE]" at bounding box center [303, 58] width 50 height 15
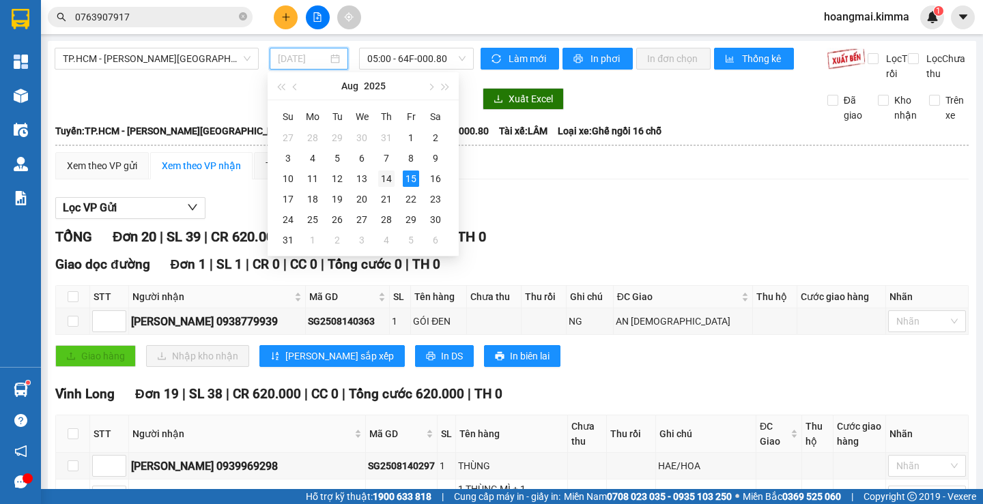
click at [384, 184] on div "14" at bounding box center [386, 179] width 16 height 16
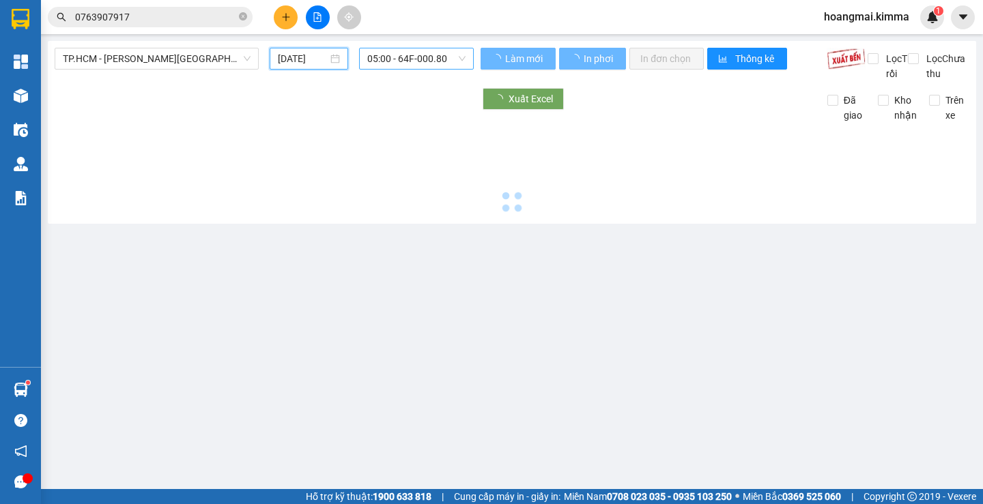
type input "[DATE]"
click at [386, 58] on span "05:00 - 64F-000.80" at bounding box center [416, 58] width 98 height 20
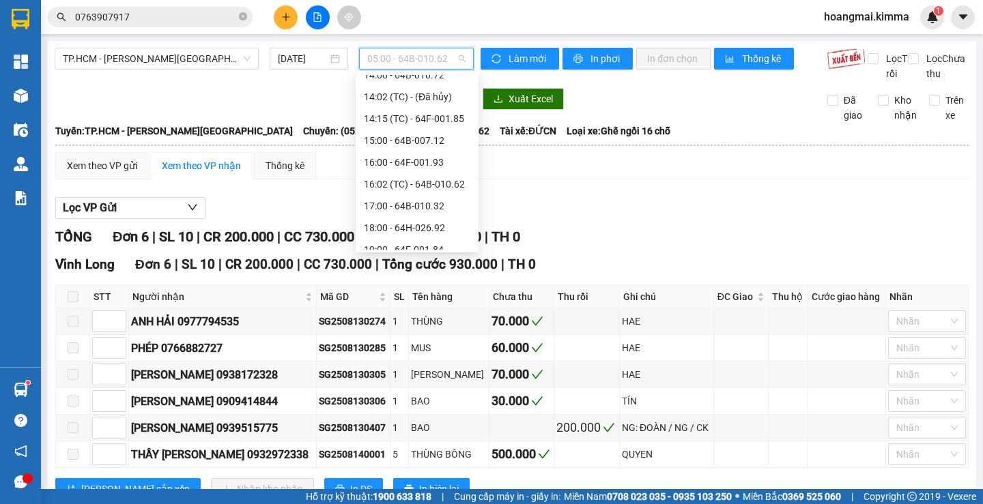
scroll to position [306, 0]
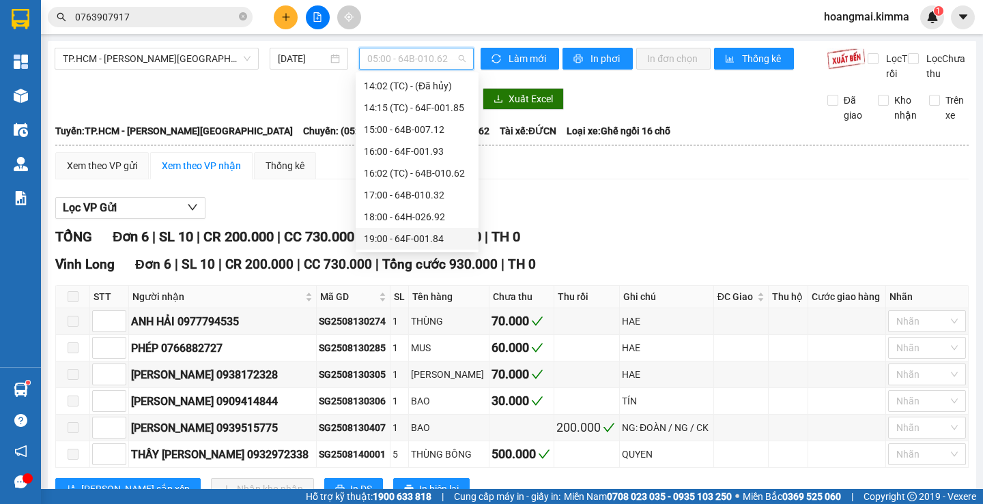
click at [380, 236] on div "19:00 - 64F-001.84" at bounding box center [417, 238] width 106 height 15
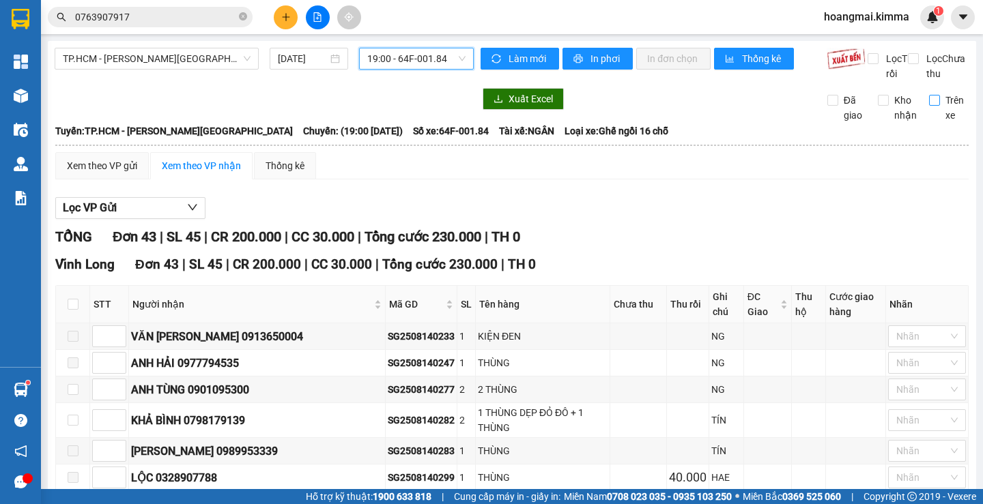
click at [929, 106] on input "Trên xe" at bounding box center [934, 100] width 11 height 11
checkbox input "true"
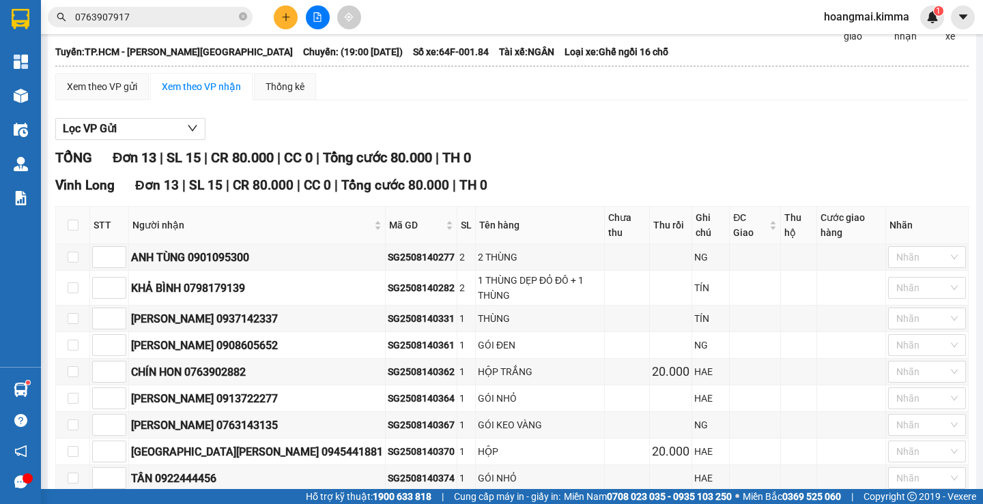
scroll to position [205, 0]
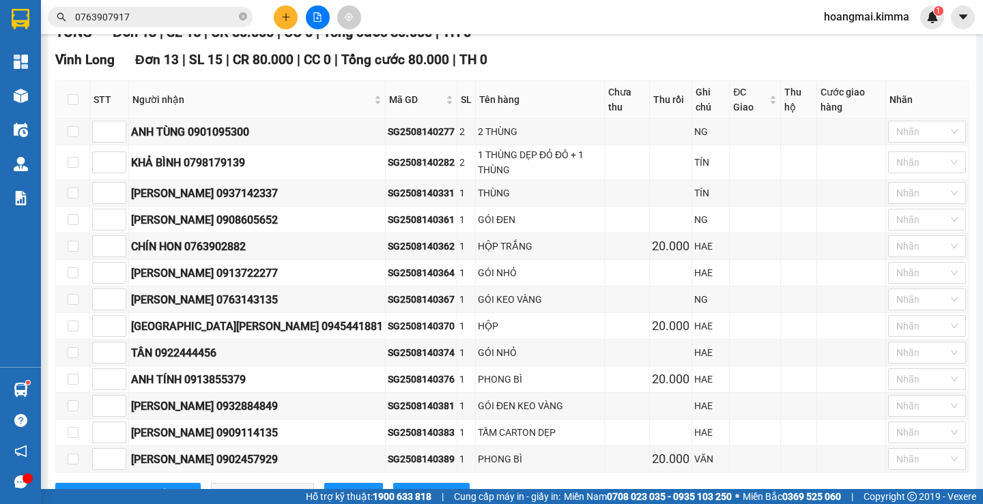
click at [315, 14] on icon "file-add" at bounding box center [318, 17] width 10 height 10
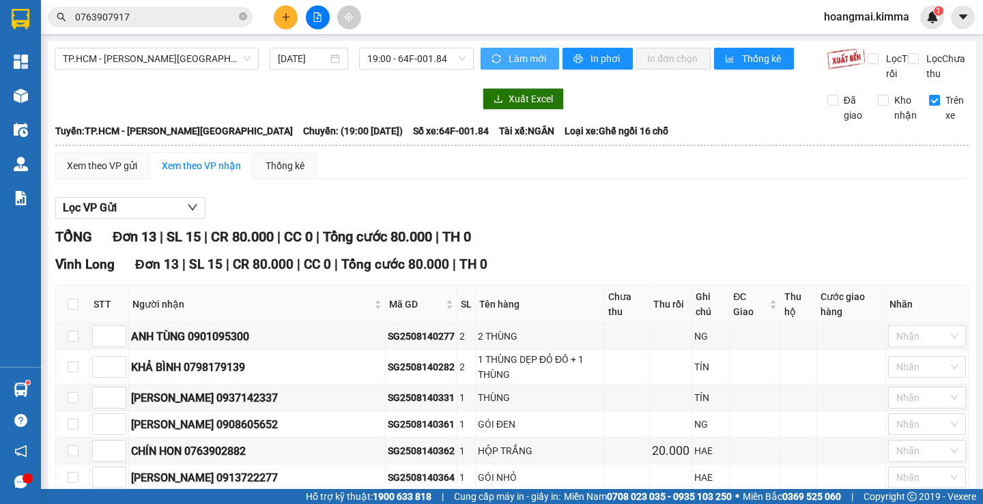
click at [514, 59] on span "Làm mới" at bounding box center [528, 58] width 40 height 15
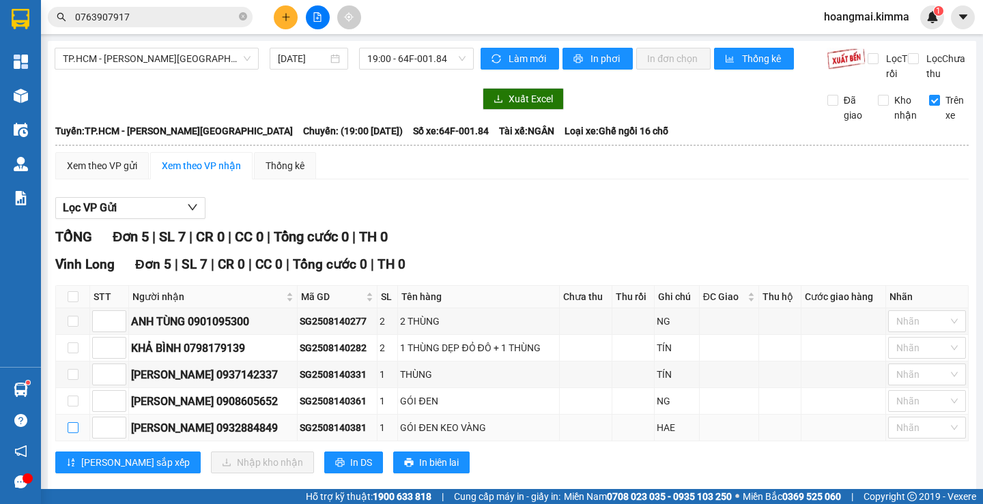
click at [73, 433] on input "checkbox" at bounding box center [73, 427] width 11 height 11
checkbox input "true"
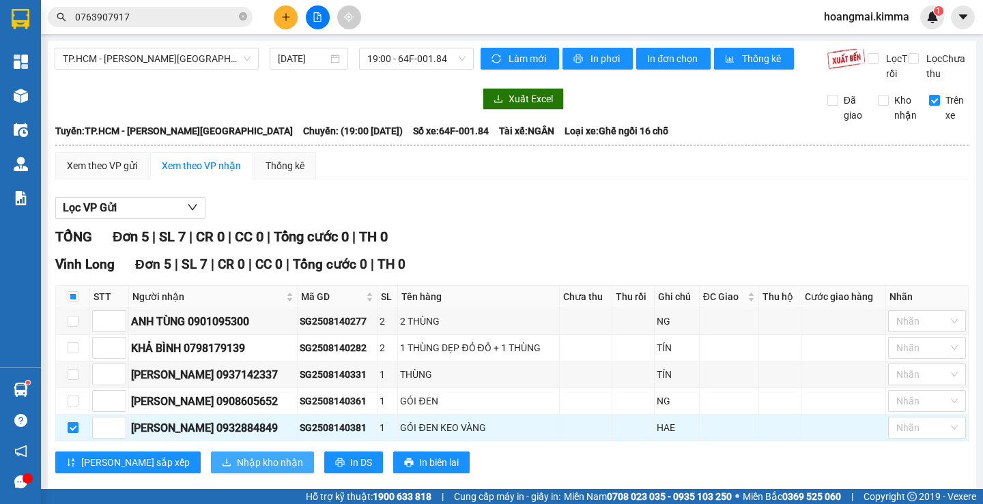
click at [237, 470] on span "Nhập kho nhận" at bounding box center [270, 462] width 66 height 15
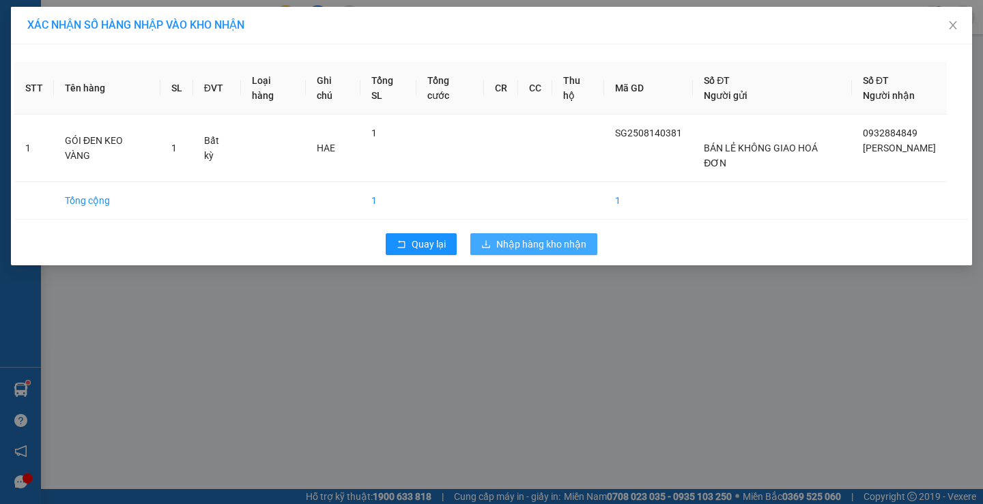
click at [533, 237] on span "Nhập hàng kho nhận" at bounding box center [541, 244] width 90 height 15
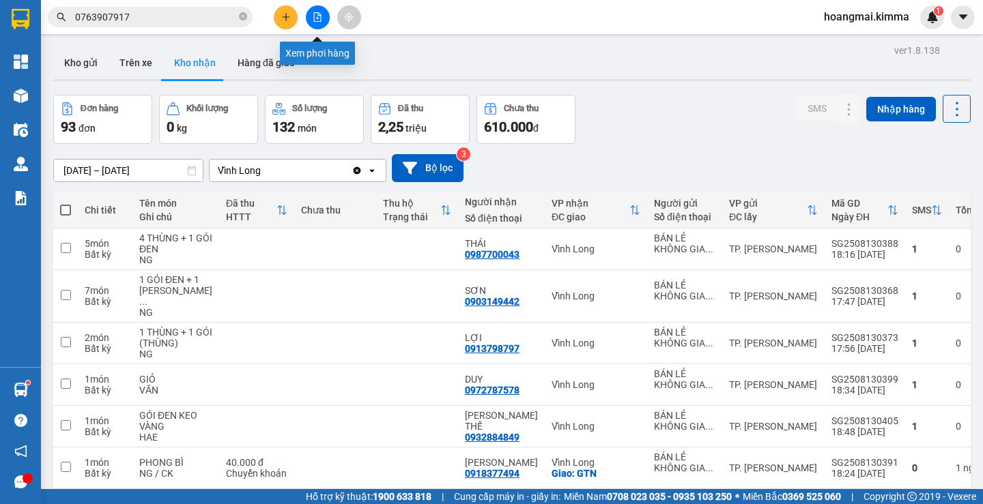
click at [319, 20] on icon "file-add" at bounding box center [318, 17] width 10 height 10
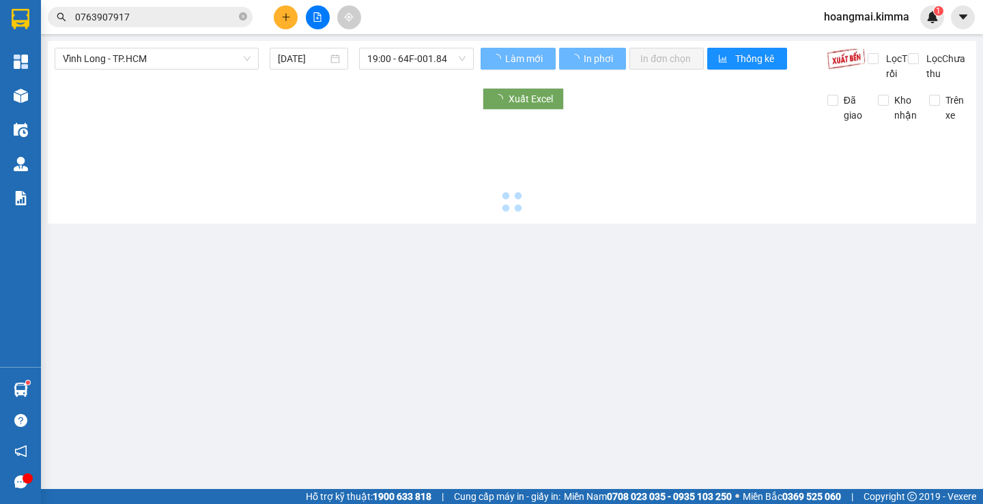
type input "[DATE]"
